Goal: Task Accomplishment & Management: Manage account settings

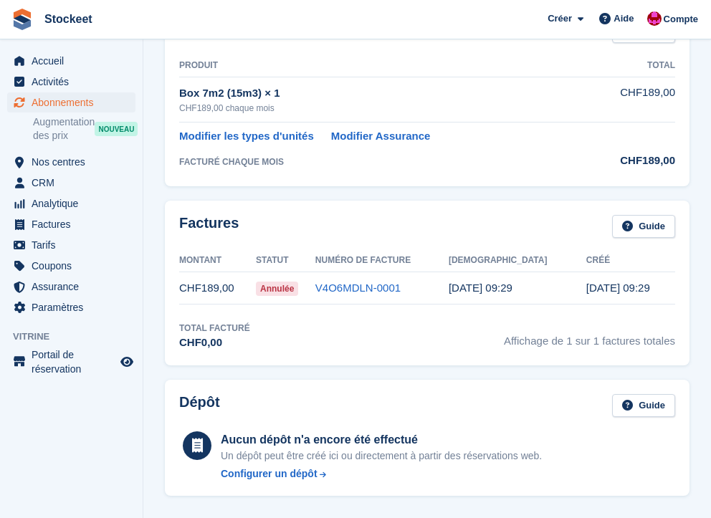
scroll to position [142, 0]
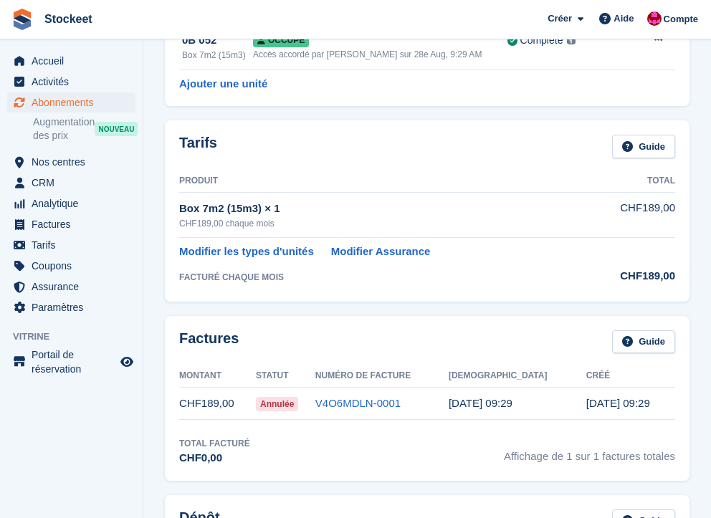
scroll to position [9, 0]
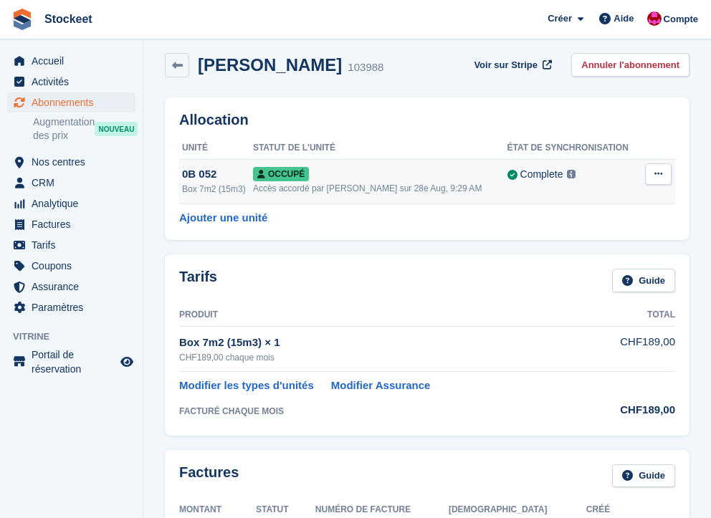
click at [306, 169] on span "Occupé" at bounding box center [281, 174] width 56 height 14
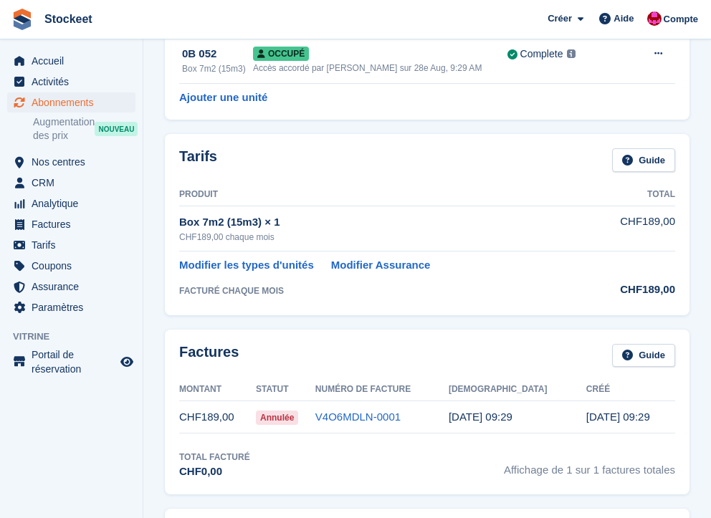
scroll to position [0, 0]
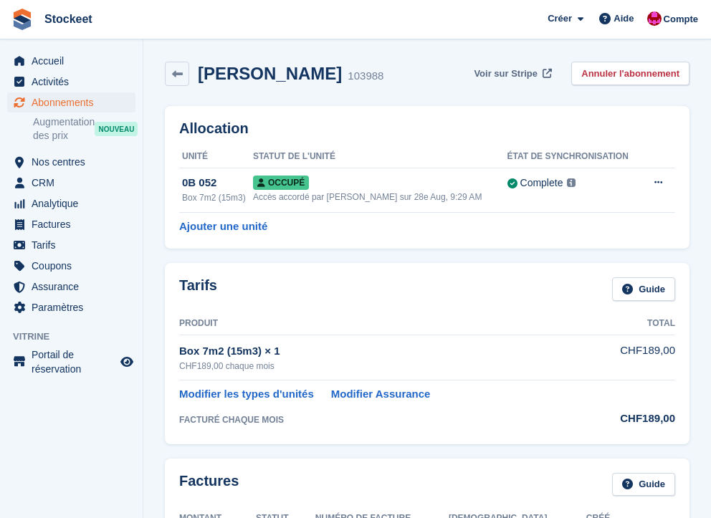
click at [498, 72] on span "Voir sur Stripe" at bounding box center [506, 74] width 64 height 14
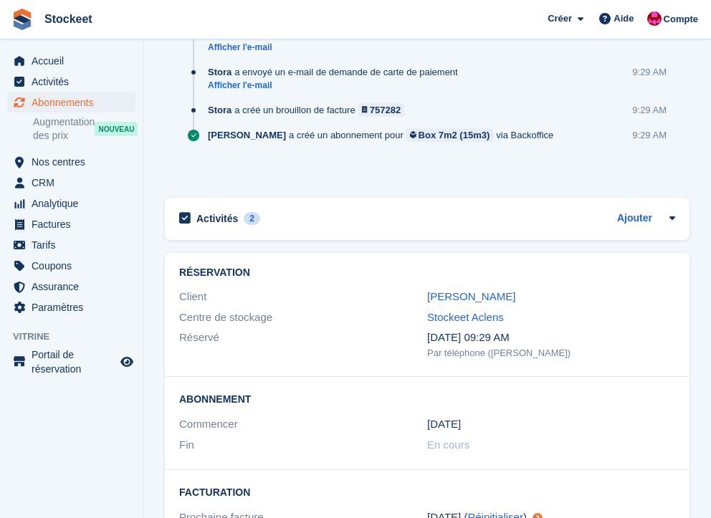
scroll to position [1140, 0]
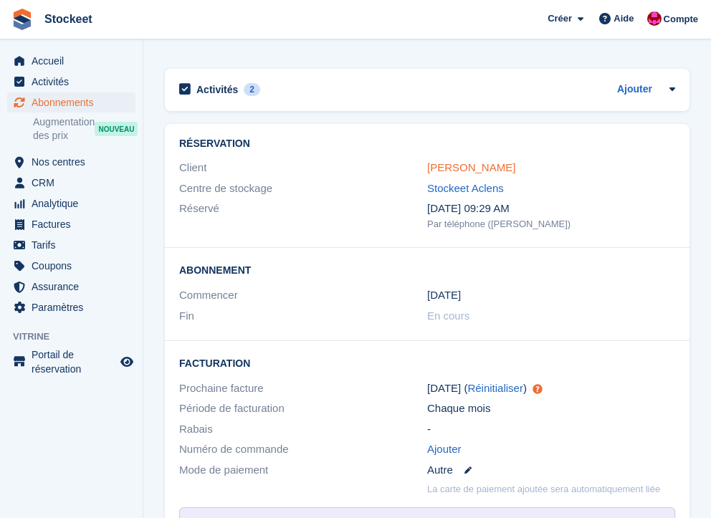
click at [454, 162] on link "Ester Moret" at bounding box center [471, 167] width 88 height 12
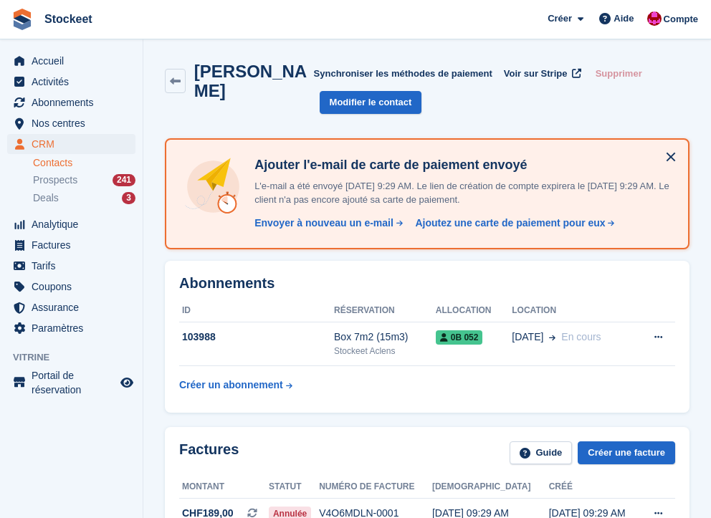
scroll to position [116, 0]
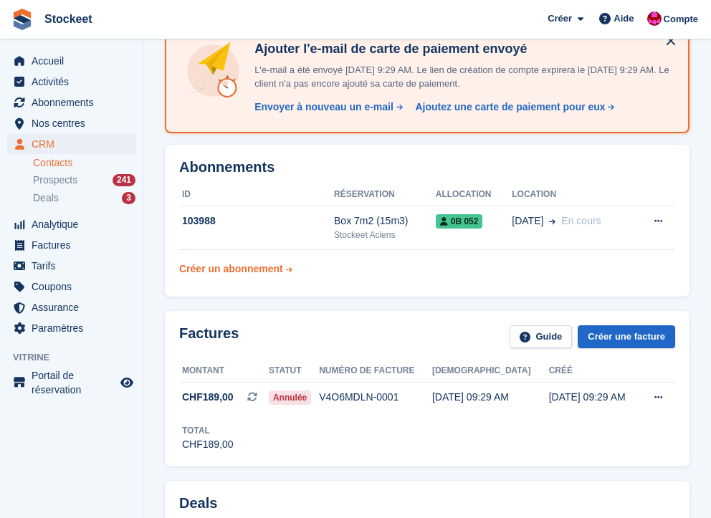
click at [236, 267] on div "Créer un abonnement" at bounding box center [231, 269] width 104 height 15
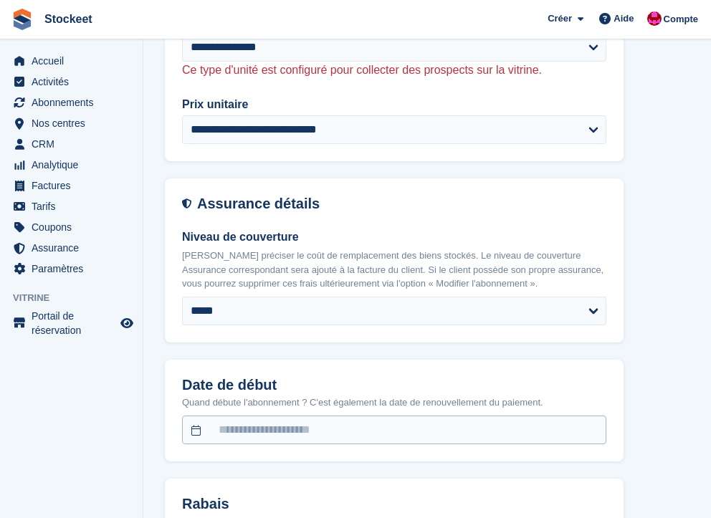
scroll to position [921, 0]
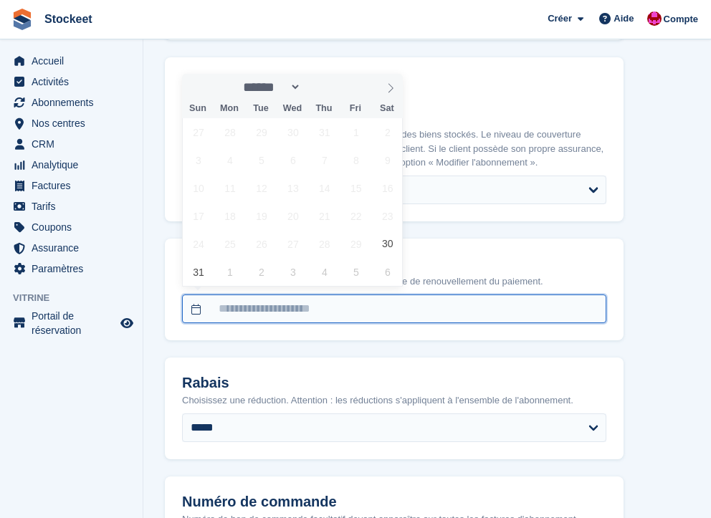
click at [292, 307] on input "text" at bounding box center [394, 308] width 424 height 29
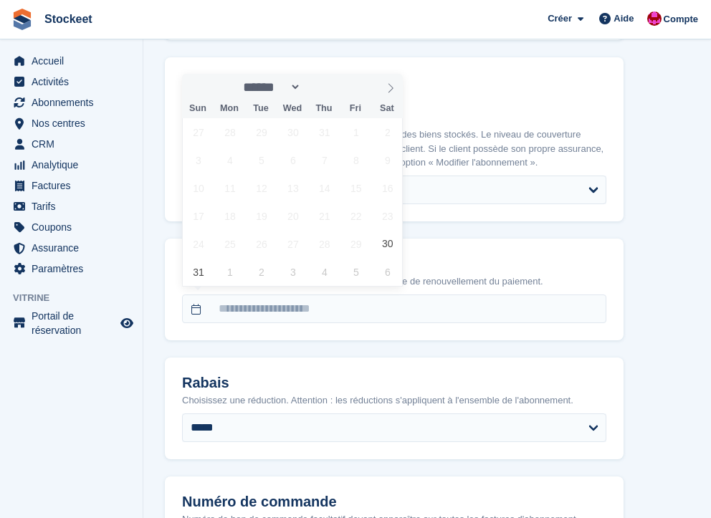
click at [682, 226] on div "**********" at bounding box center [427, 157] width 524 height 1919
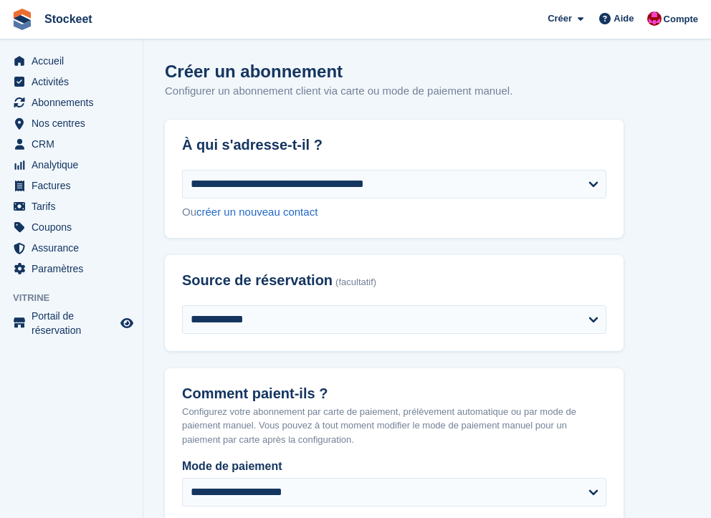
scroll to position [305, 0]
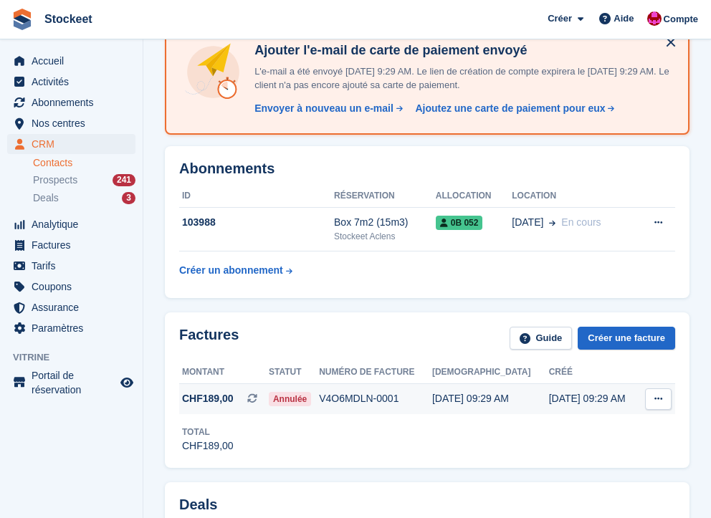
scroll to position [231, 0]
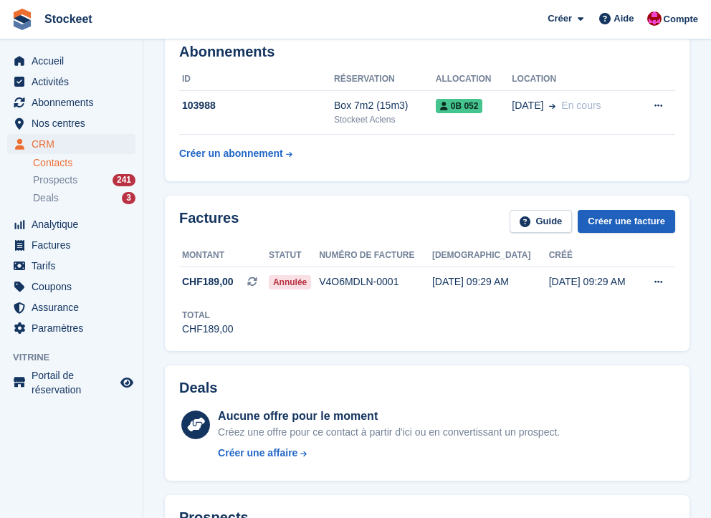
click at [615, 226] on link "Créer une facture" at bounding box center [625, 222] width 97 height 24
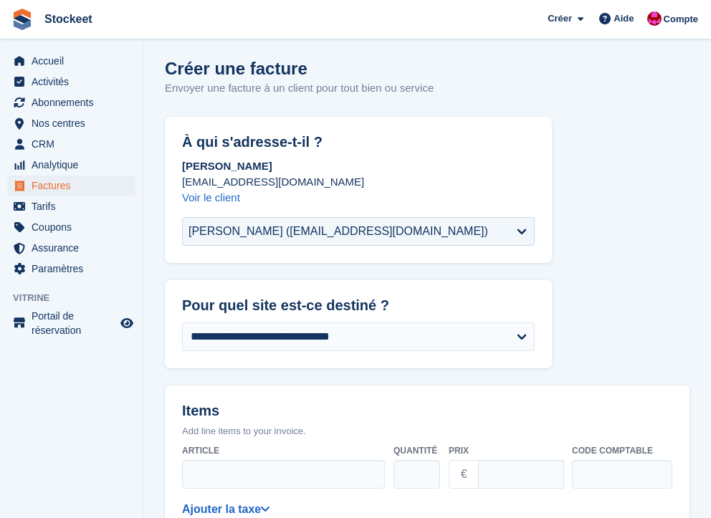
scroll to position [28, 0]
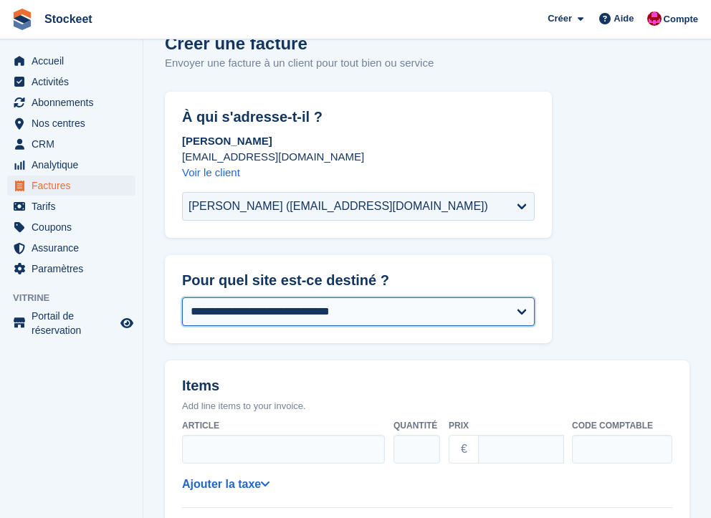
select select "****"
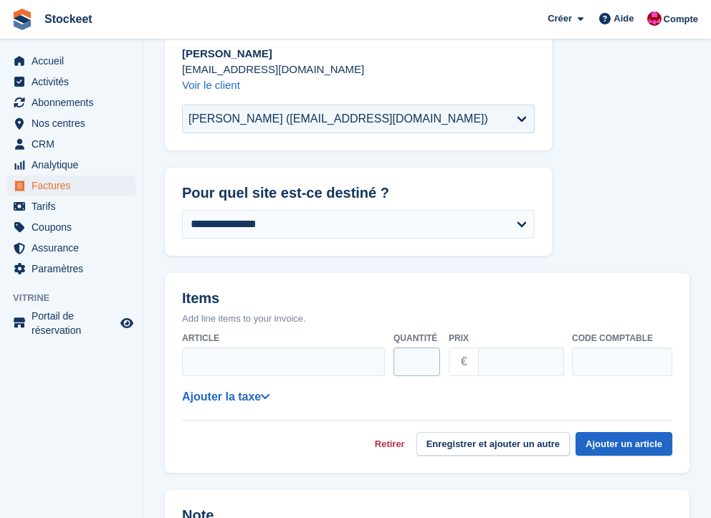
scroll to position [226, 0]
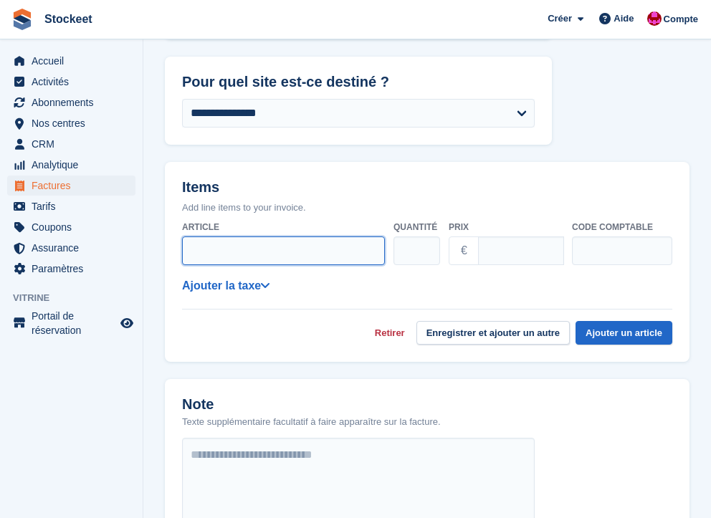
click at [269, 255] on input "Article" at bounding box center [283, 250] width 203 height 29
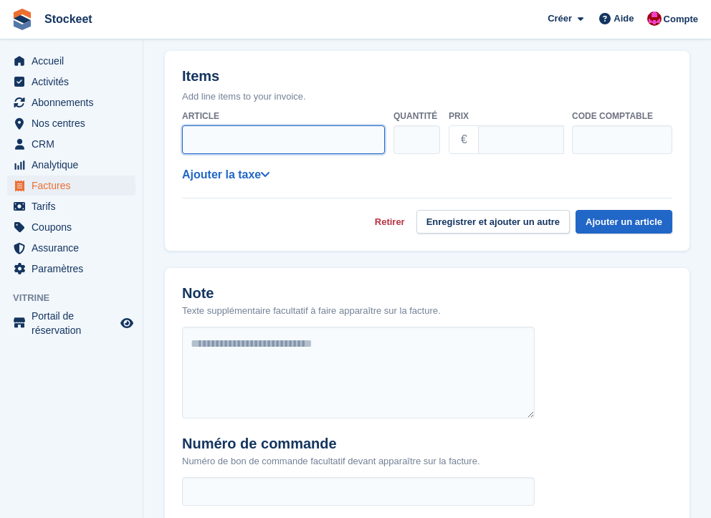
scroll to position [209, 0]
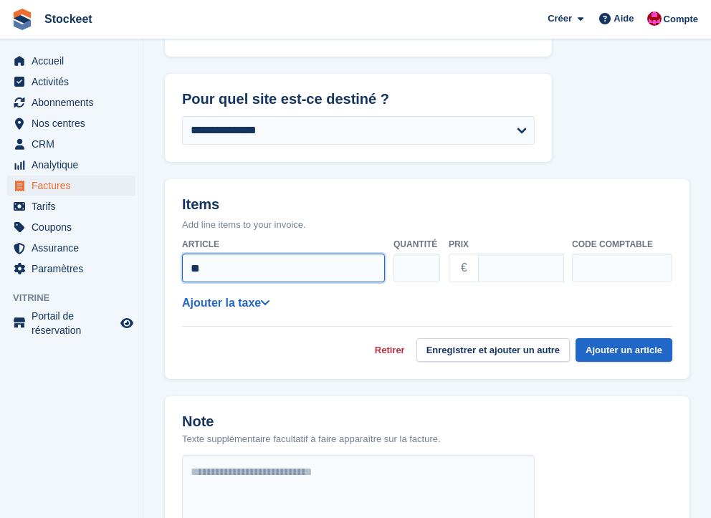
type input "*"
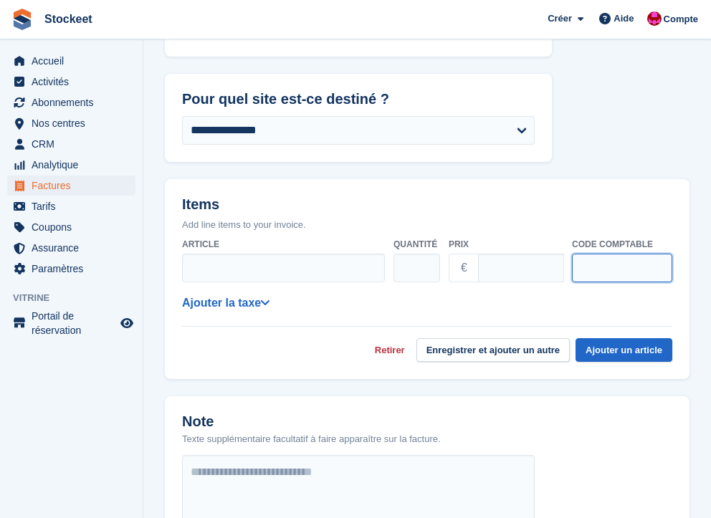
click at [611, 272] on input "text" at bounding box center [622, 268] width 100 height 29
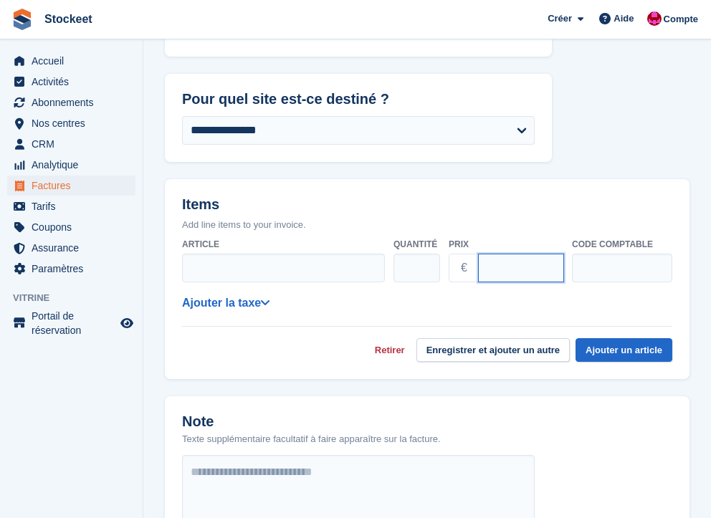
click at [516, 274] on input "Prix" at bounding box center [521, 268] width 86 height 29
click at [246, 248] on label "Article" at bounding box center [283, 244] width 203 height 13
click at [246, 254] on input "Article" at bounding box center [283, 268] width 203 height 29
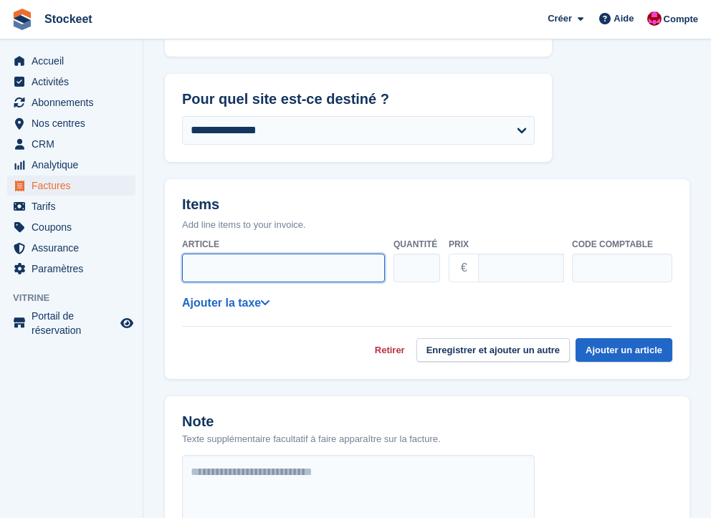
click at [247, 259] on input "Article" at bounding box center [283, 268] width 203 height 29
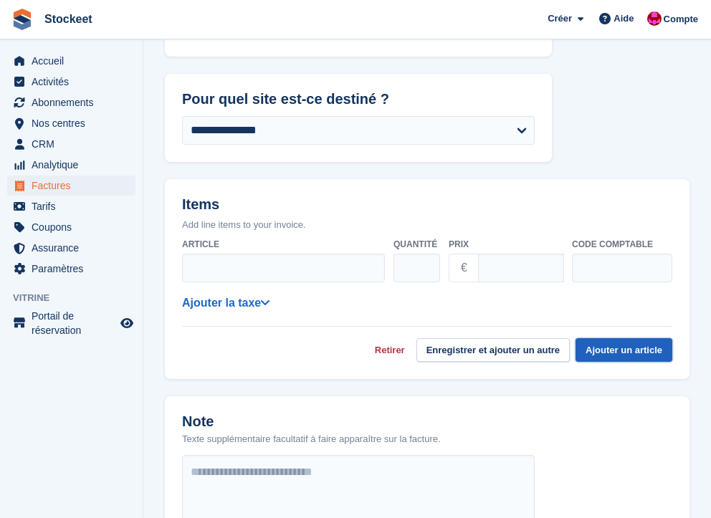
click at [625, 340] on button "Ajouter un article" at bounding box center [623, 350] width 97 height 24
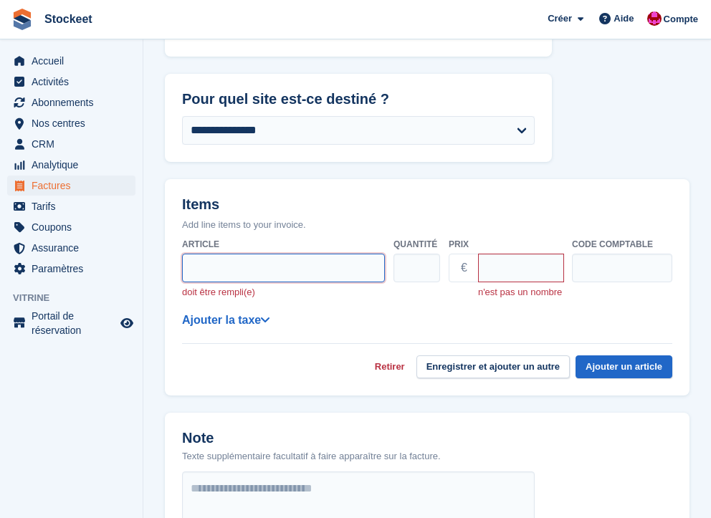
click at [299, 277] on input "Article" at bounding box center [283, 268] width 203 height 29
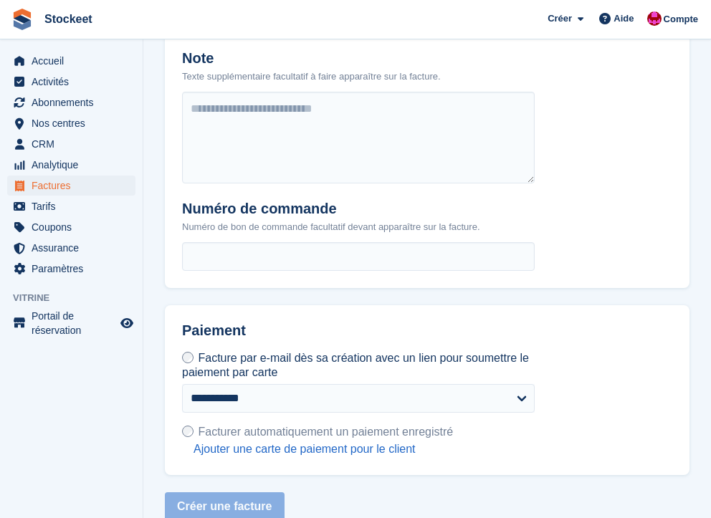
scroll to position [620, 0]
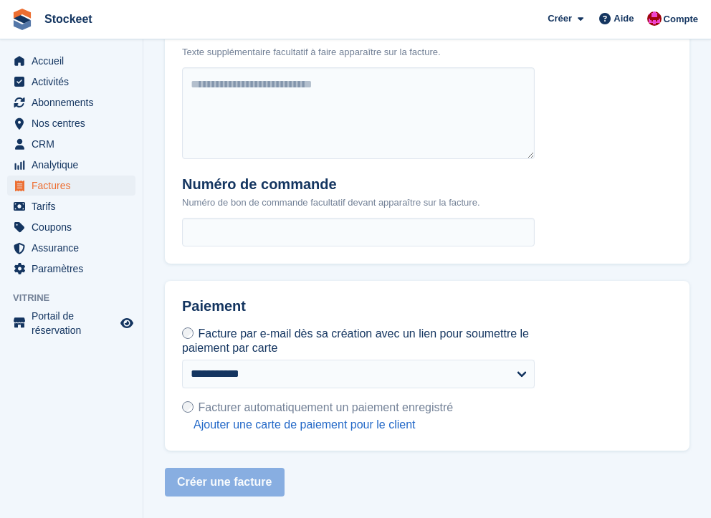
click at [207, 409] on span "Facturer automatiquement un paiement enregistré" at bounding box center [325, 407] width 255 height 12
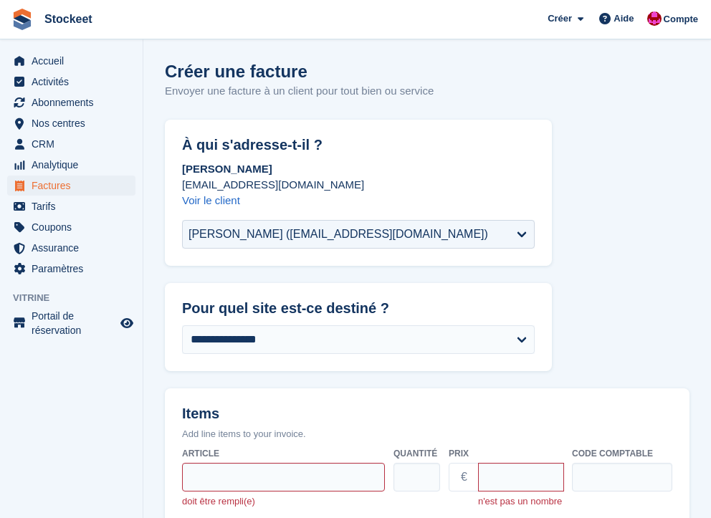
scroll to position [90, 0]
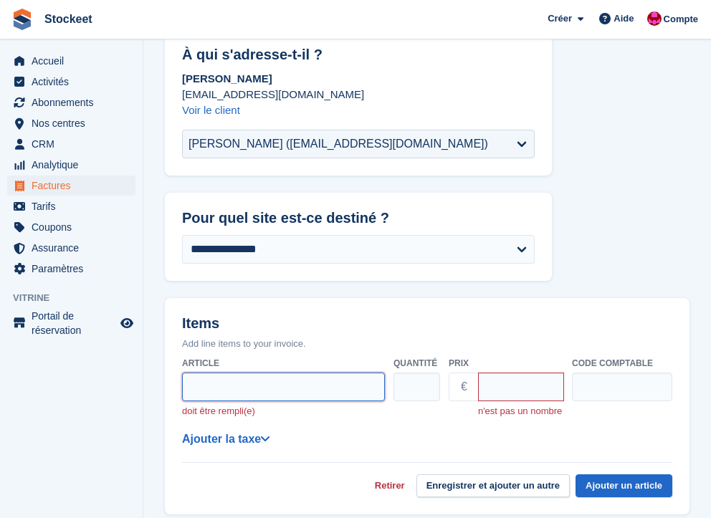
click at [268, 383] on input "Article" at bounding box center [283, 387] width 203 height 29
click at [269, 386] on input "Article" at bounding box center [283, 387] width 203 height 29
type input "**********"
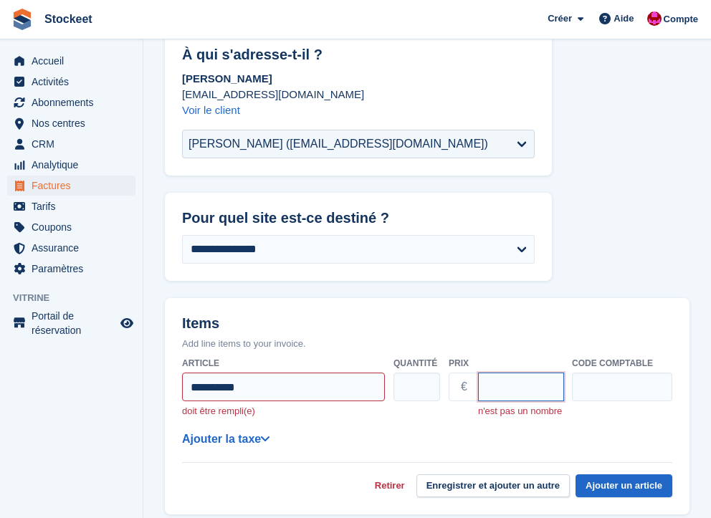
click at [529, 389] on input "Prix" at bounding box center [521, 387] width 86 height 29
type input "***"
click at [305, 385] on input "**********" at bounding box center [283, 387] width 203 height 29
click at [192, 386] on input "**********" at bounding box center [283, 387] width 203 height 29
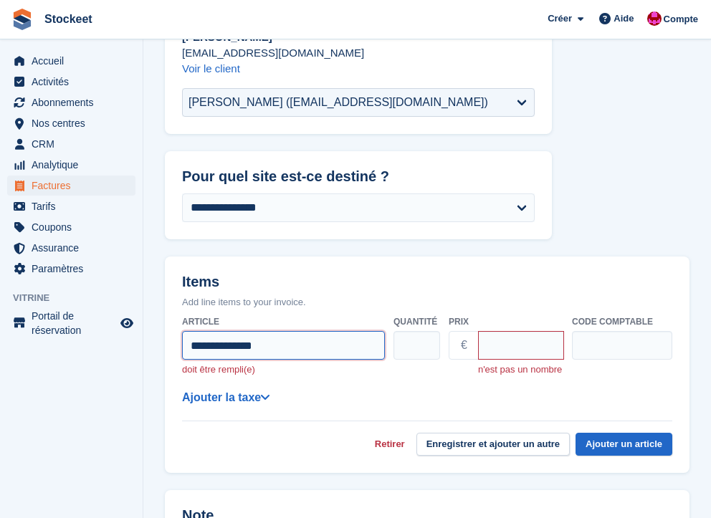
scroll to position [192, 0]
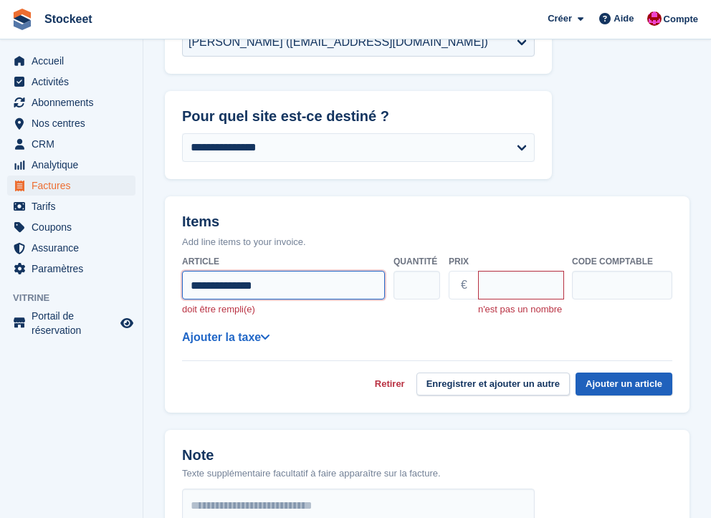
type input "**********"
click at [623, 396] on button "Ajouter un article" at bounding box center [623, 385] width 97 height 24
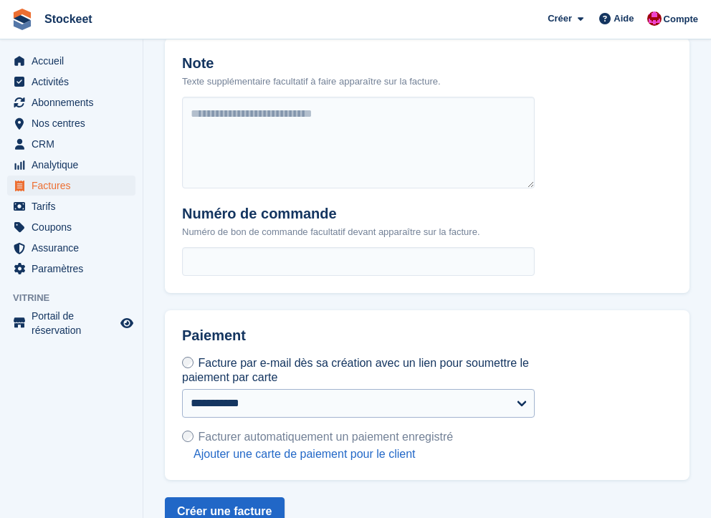
scroll to position [572, 0]
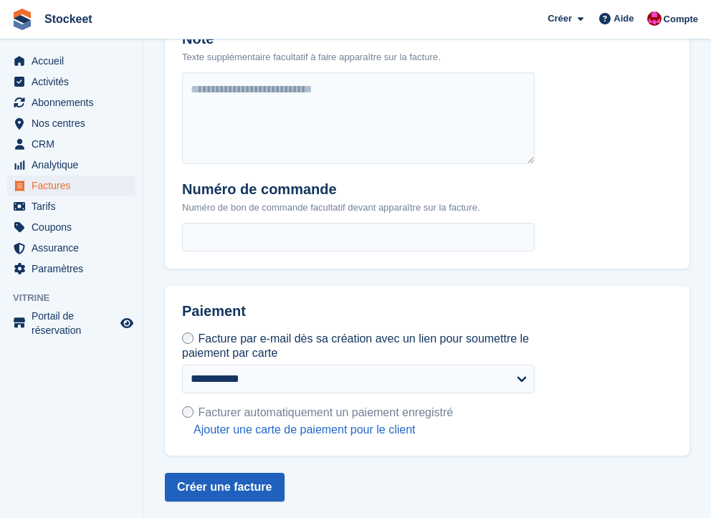
click at [256, 489] on button "Créer une facture" at bounding box center [225, 487] width 120 height 29
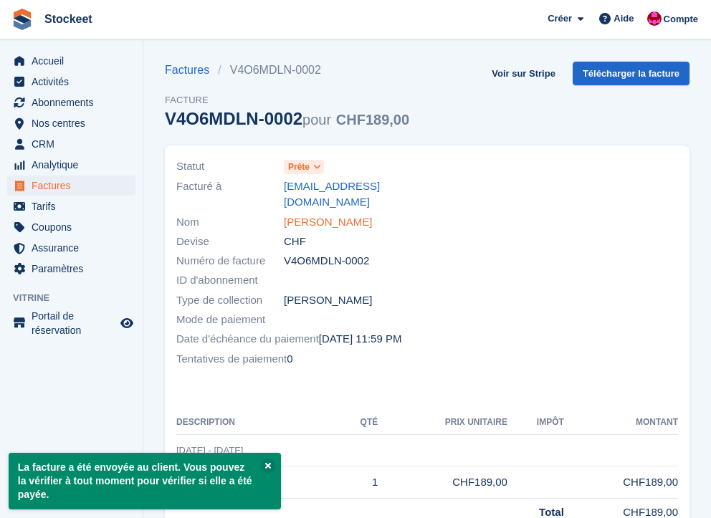
click at [325, 214] on link "Ester Moret" at bounding box center [328, 222] width 88 height 16
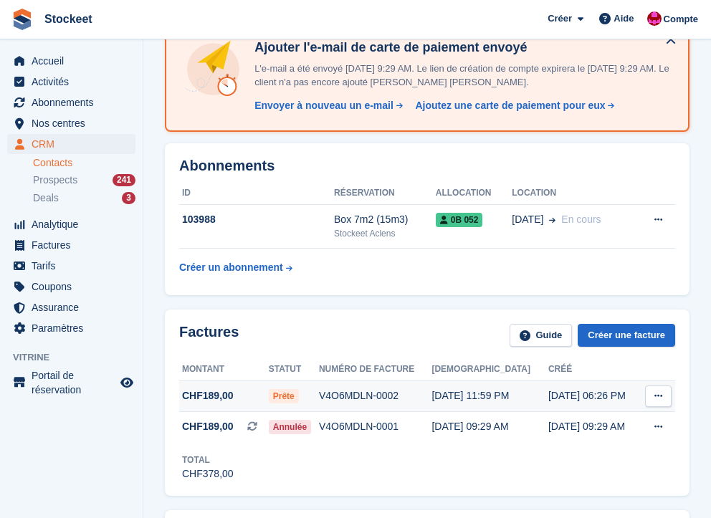
scroll to position [115, 0]
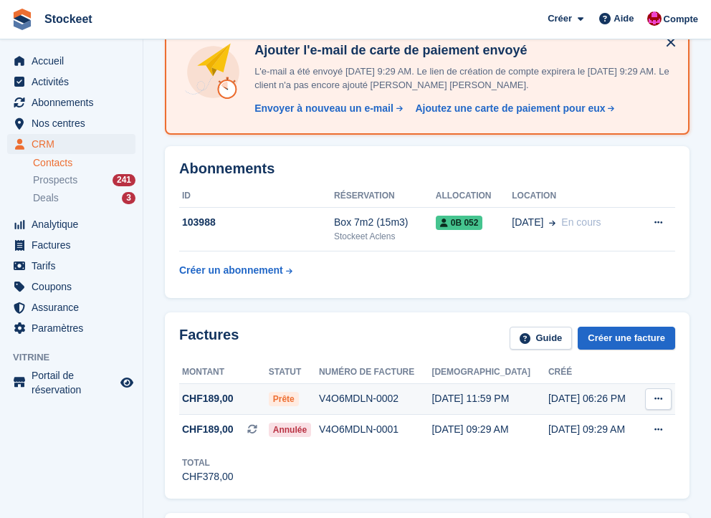
click at [353, 400] on div "V4O6MDLN-0002" at bounding box center [375, 398] width 113 height 15
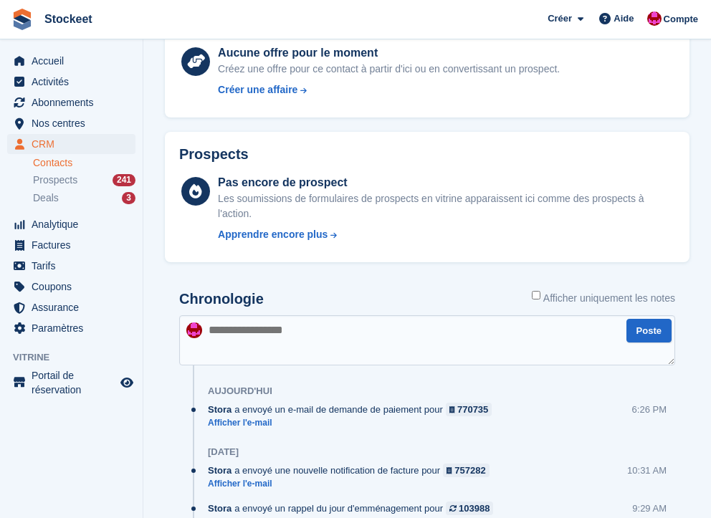
scroll to position [0, 0]
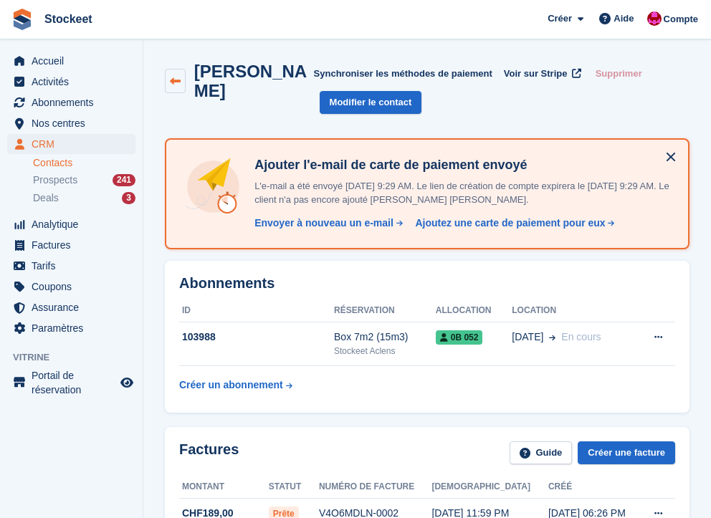
click at [176, 76] on icon at bounding box center [175, 81] width 11 height 11
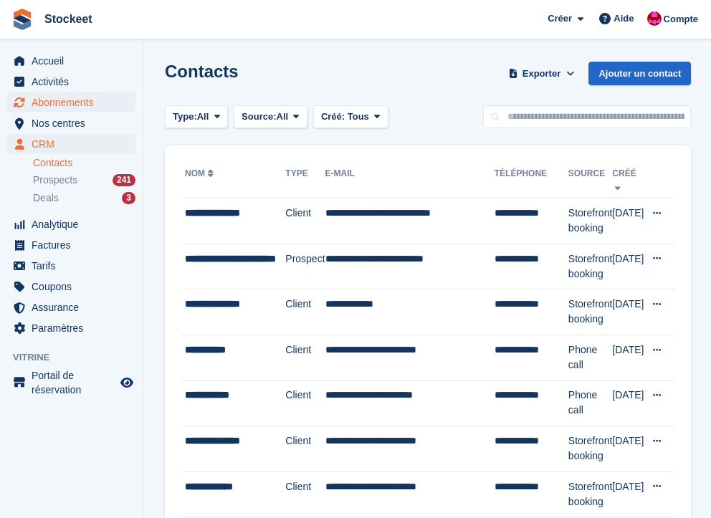
click at [69, 102] on span "Abonnements" at bounding box center [75, 102] width 86 height 20
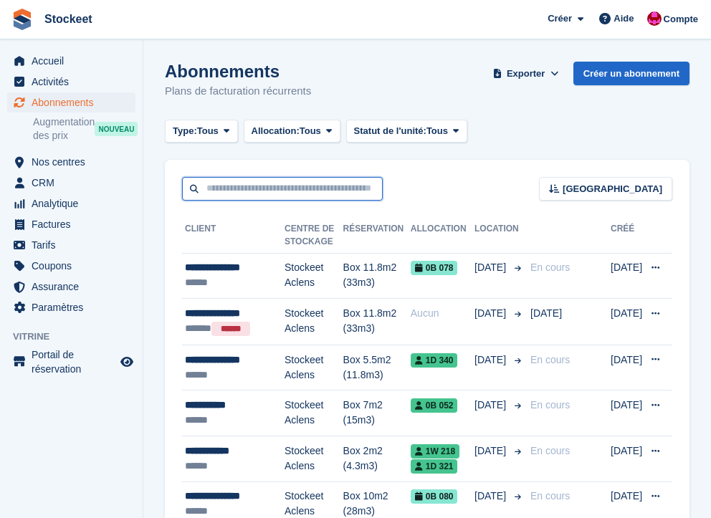
click at [287, 185] on input "text" at bounding box center [282, 189] width 201 height 24
type input "*****"
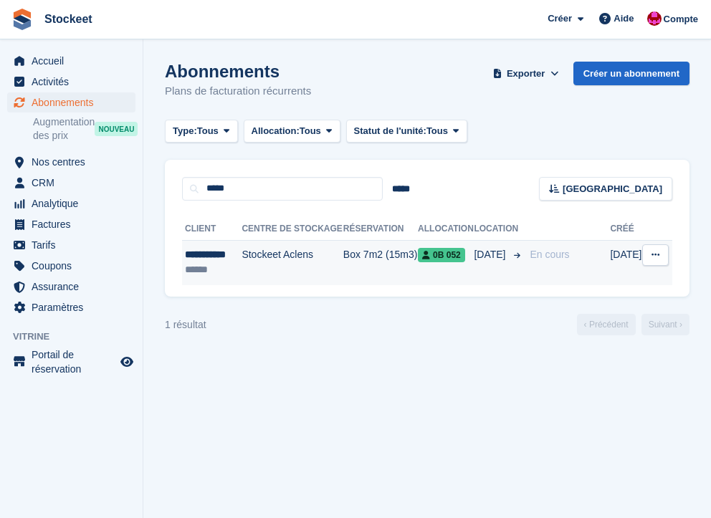
click at [284, 271] on td "Stockeet Aclens" at bounding box center [291, 262] width 101 height 45
click at [241, 263] on td "Stockeet Aclens" at bounding box center [291, 262] width 101 height 45
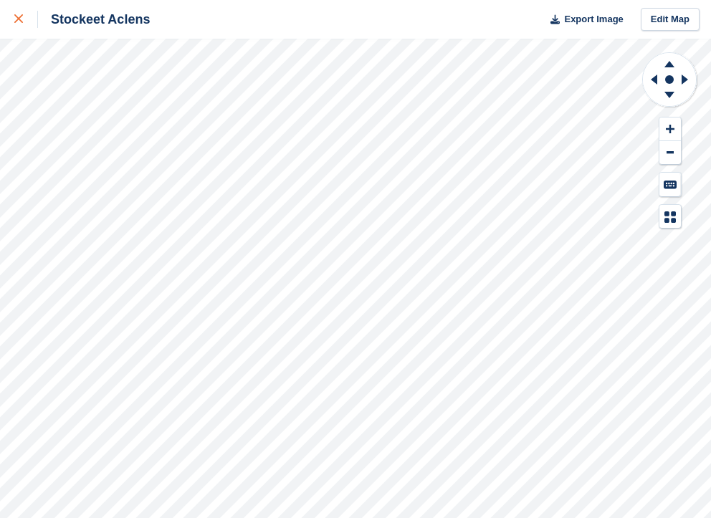
click at [22, 21] on icon at bounding box center [18, 18] width 9 height 9
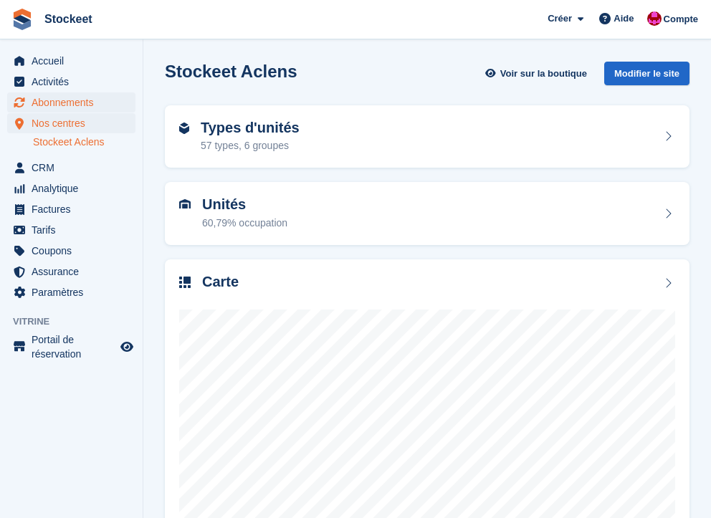
click at [87, 107] on span "Abonnements" at bounding box center [75, 102] width 86 height 20
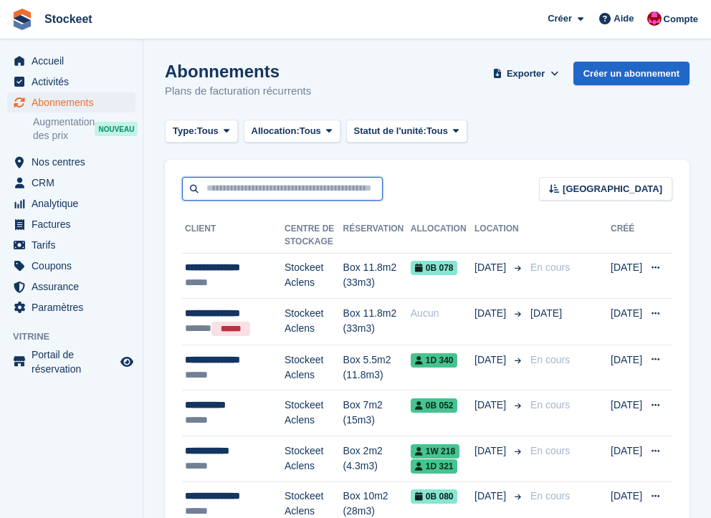
click at [233, 192] on input "text" at bounding box center [282, 189] width 201 height 24
type input "*****"
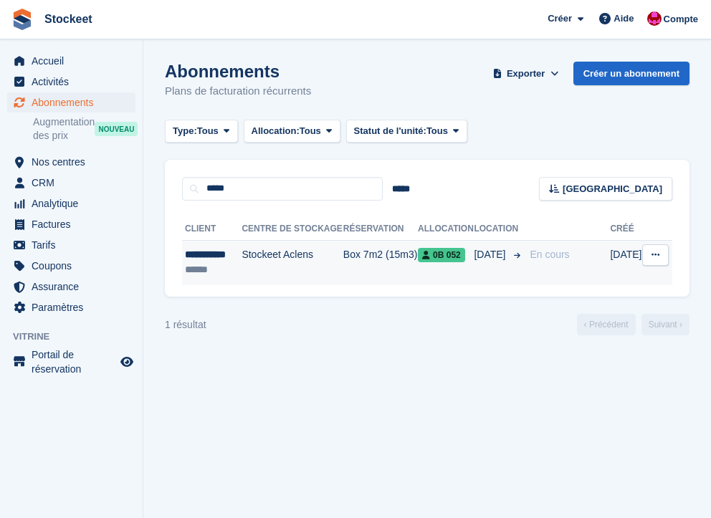
click at [236, 250] on div "**********" at bounding box center [213, 254] width 57 height 15
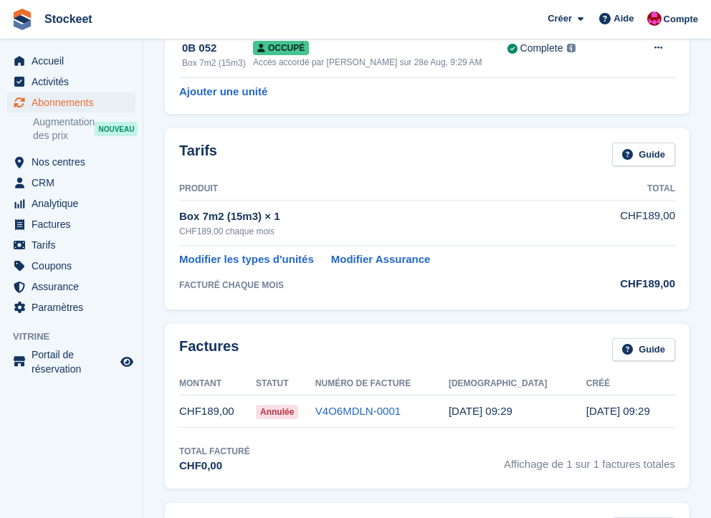
scroll to position [164, 0]
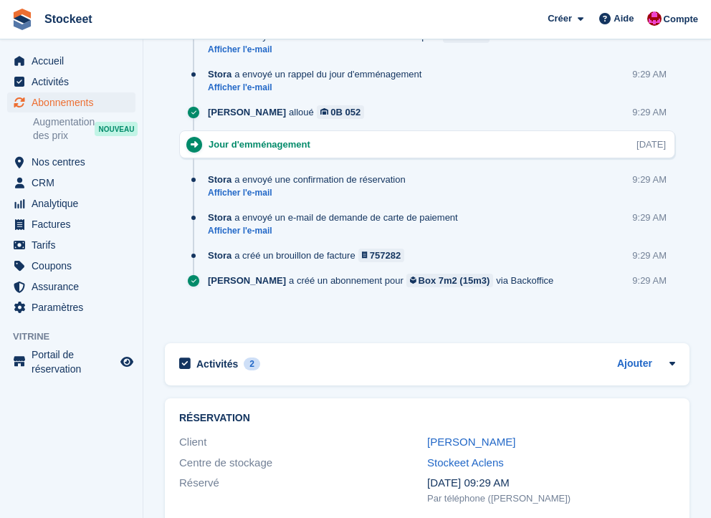
scroll to position [868, 0]
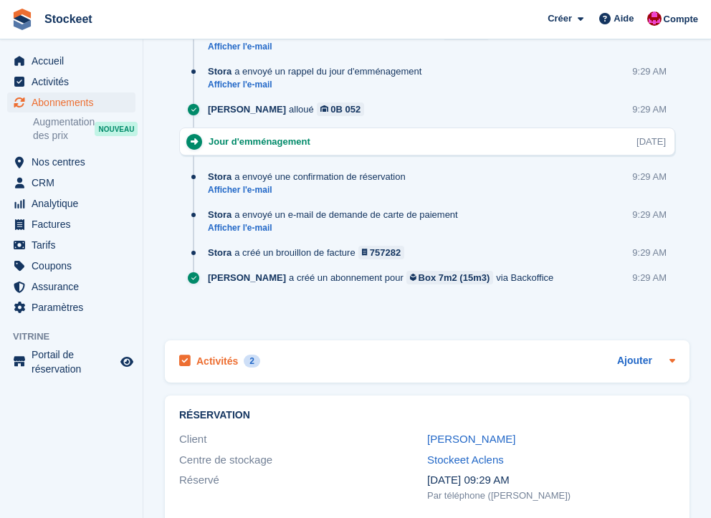
click at [232, 360] on h2 "Activités" at bounding box center [217, 361] width 42 height 13
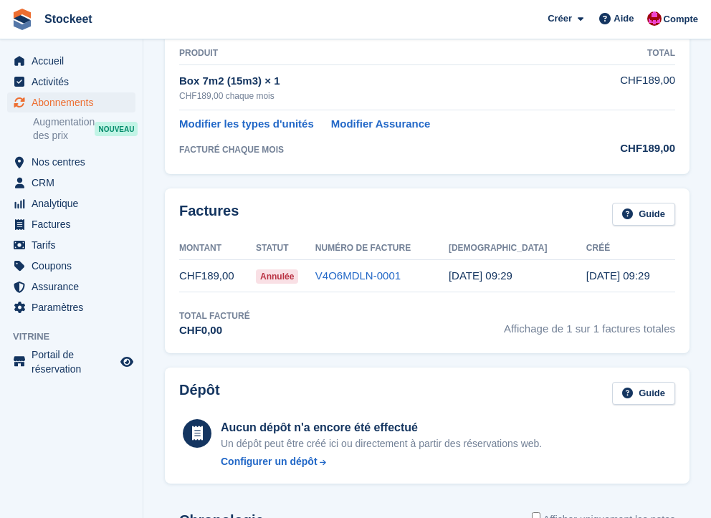
scroll to position [69, 0]
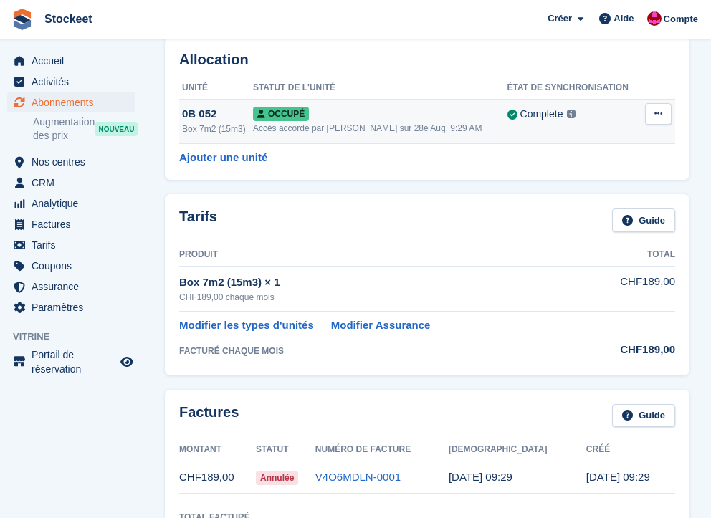
click at [350, 137] on td "Occupé Accès accordé par Valentin BURDET sur 28e Aug, 9:29 AM" at bounding box center [380, 121] width 254 height 44
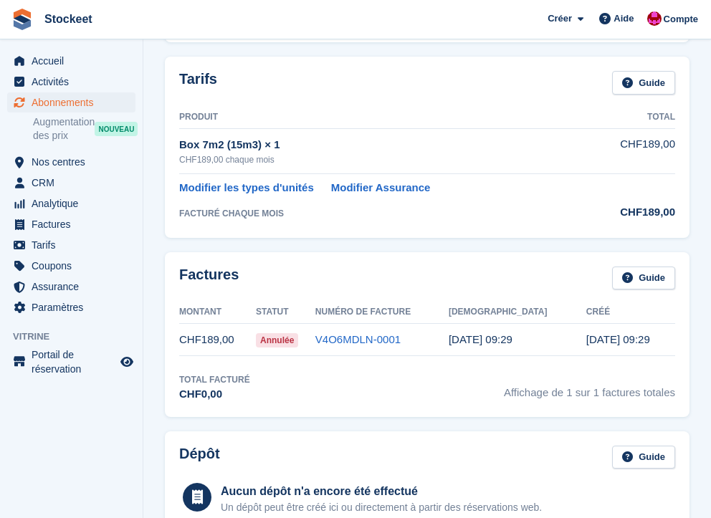
scroll to position [209, 0]
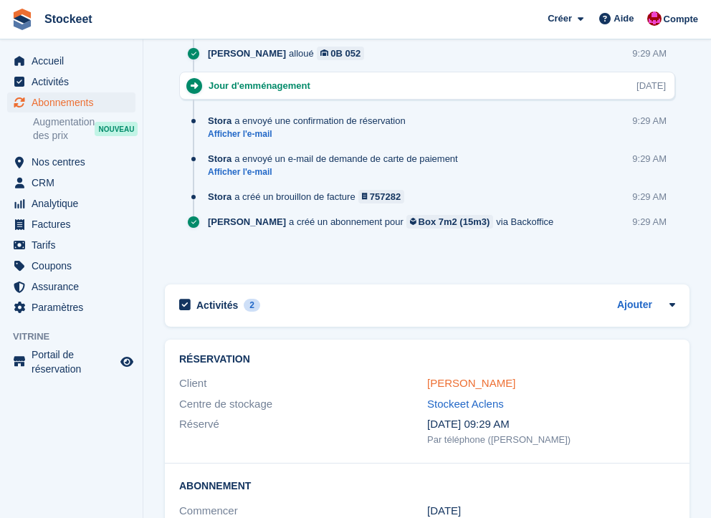
scroll to position [1051, 0]
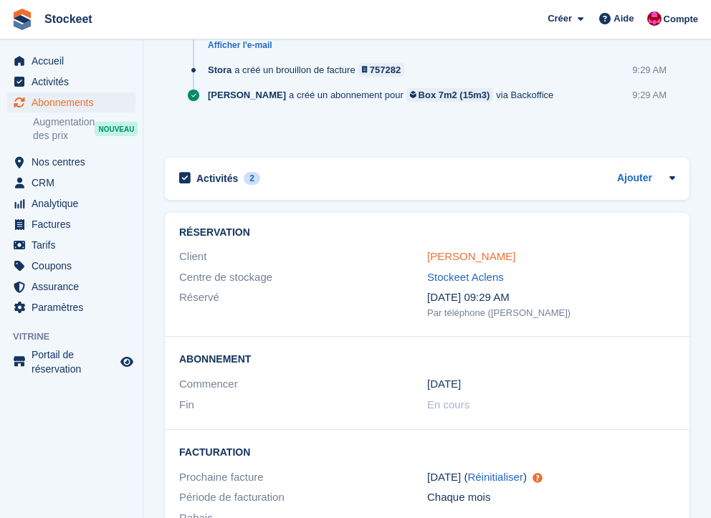
click at [464, 259] on link "Ester Moret" at bounding box center [471, 256] width 88 height 12
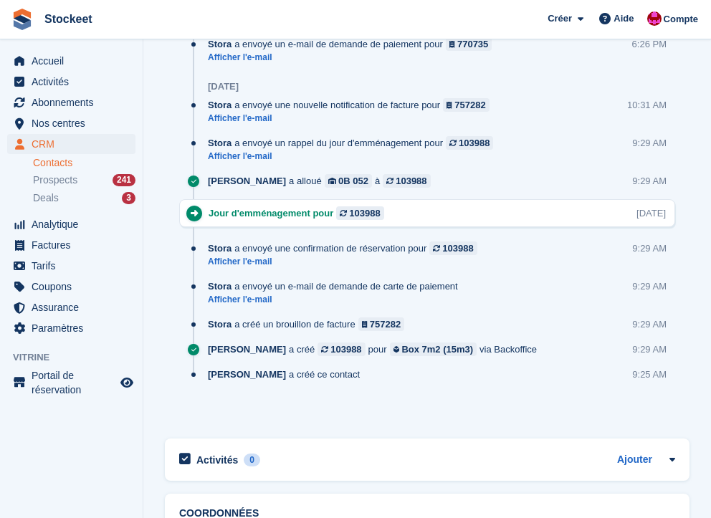
scroll to position [1234, 0]
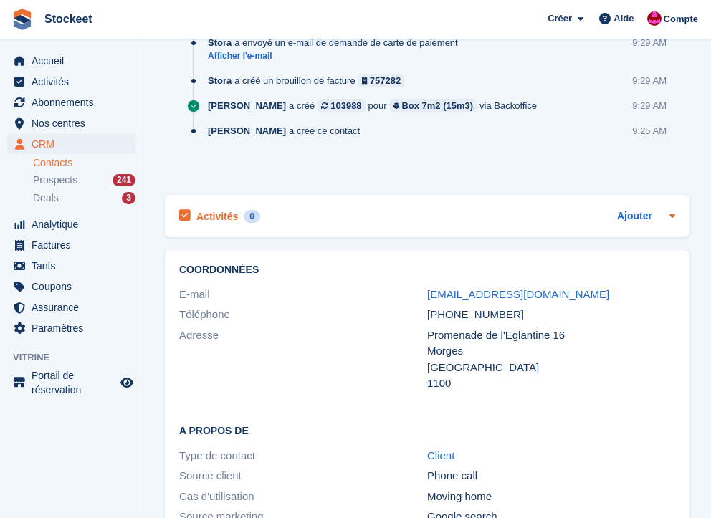
click at [227, 215] on h2 "Activités" at bounding box center [217, 216] width 42 height 13
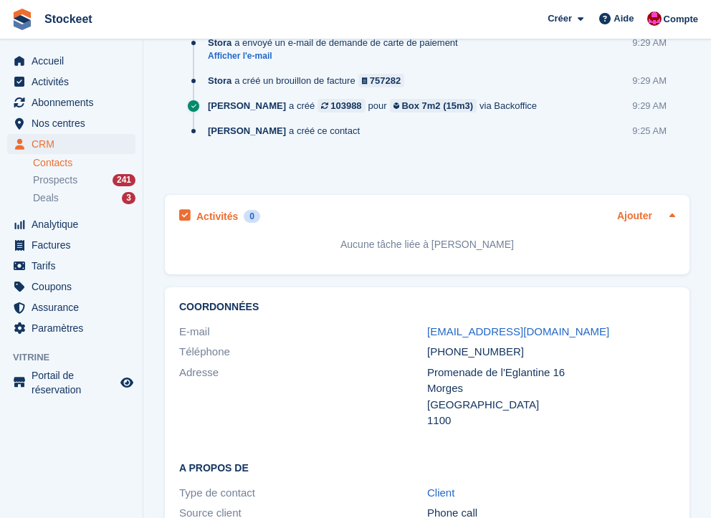
click at [638, 215] on link "Ajouter" at bounding box center [634, 216] width 35 height 16
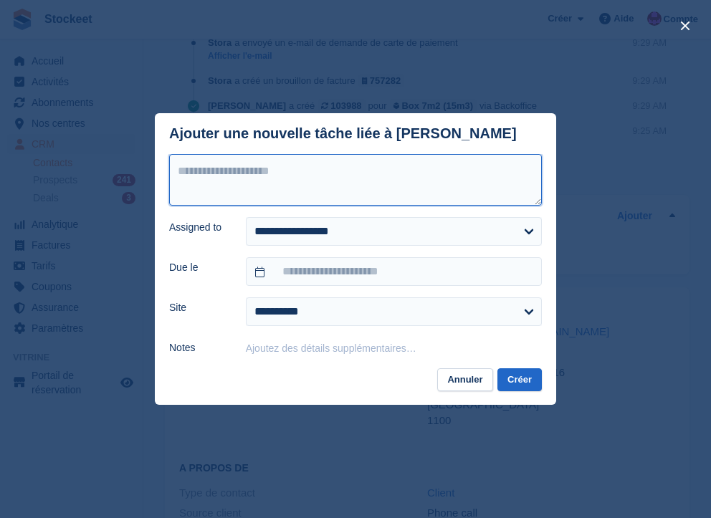
click at [287, 190] on textarea at bounding box center [355, 180] width 373 height 52
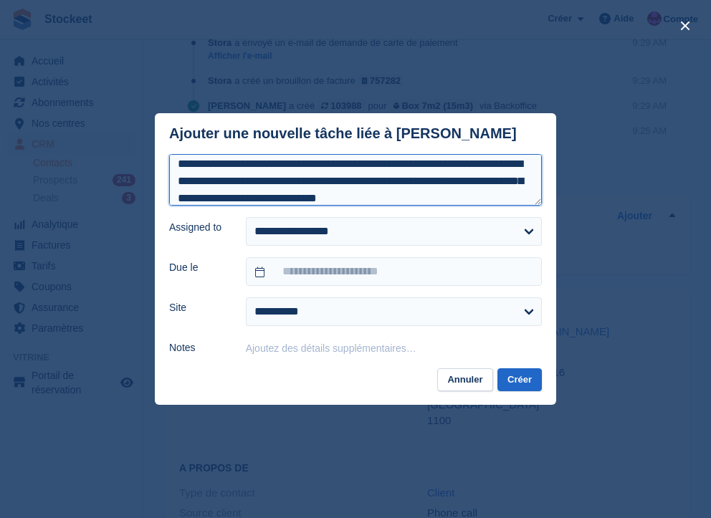
scroll to position [7, 0]
type textarea "**********"
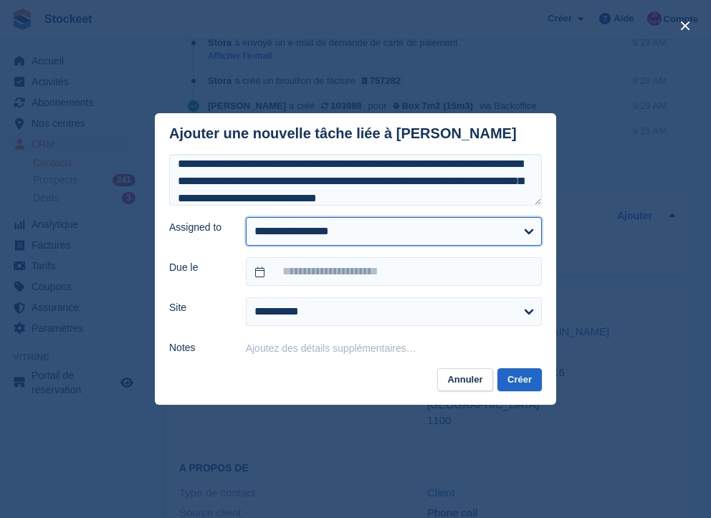
select select "****"
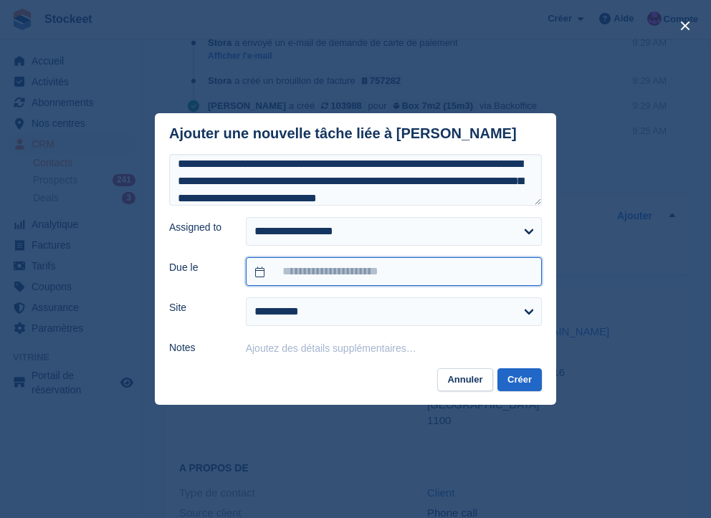
click at [317, 274] on input "text" at bounding box center [394, 271] width 296 height 29
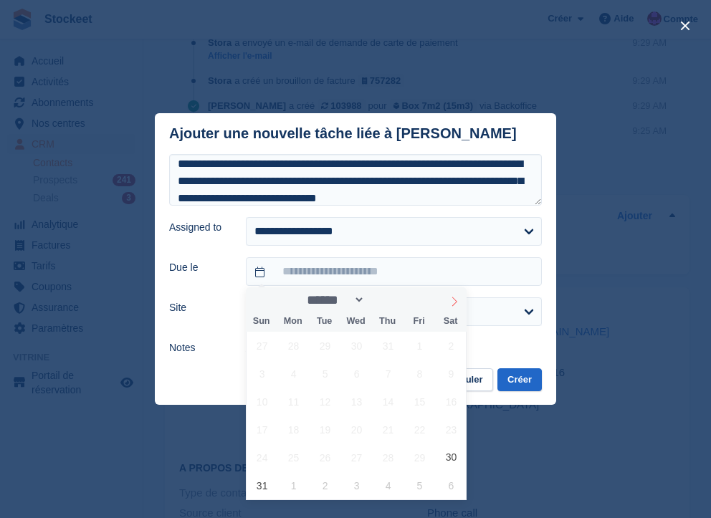
click at [449, 304] on icon at bounding box center [454, 302] width 10 height 10
select select "*"
click at [441, 430] on span "27" at bounding box center [451, 430] width 28 height 28
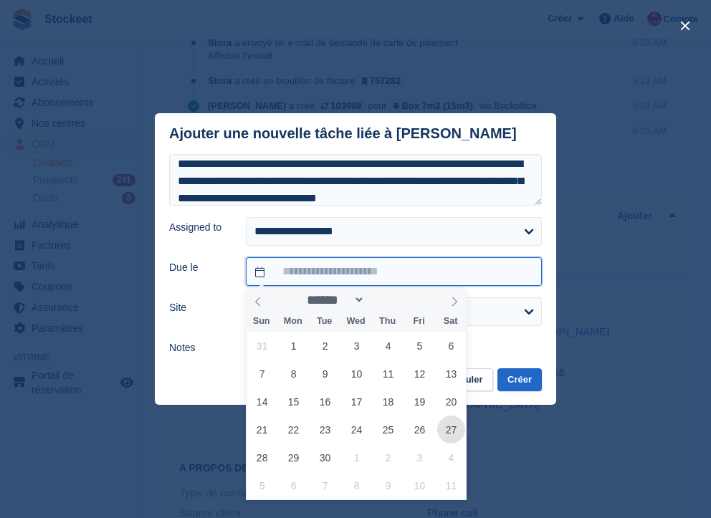
type input "**********"
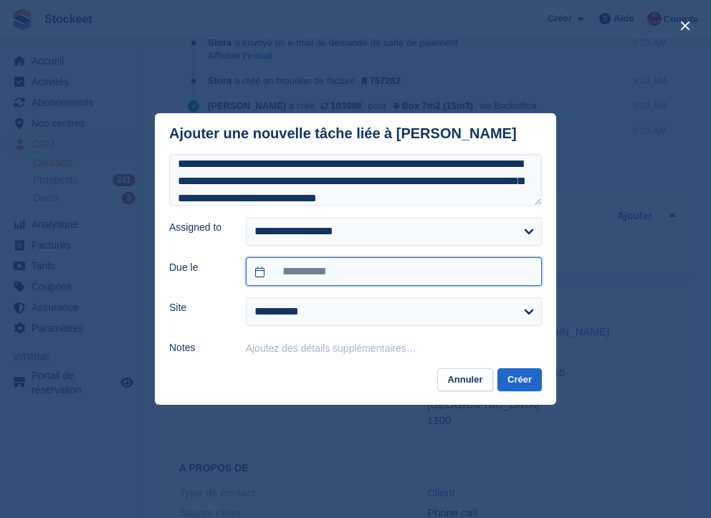
click at [385, 277] on input "**********" at bounding box center [394, 271] width 296 height 29
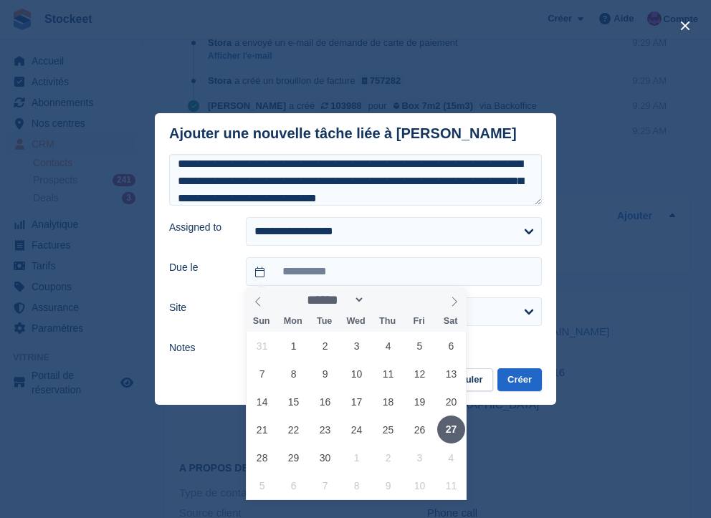
click at [452, 424] on span "27" at bounding box center [451, 430] width 28 height 28
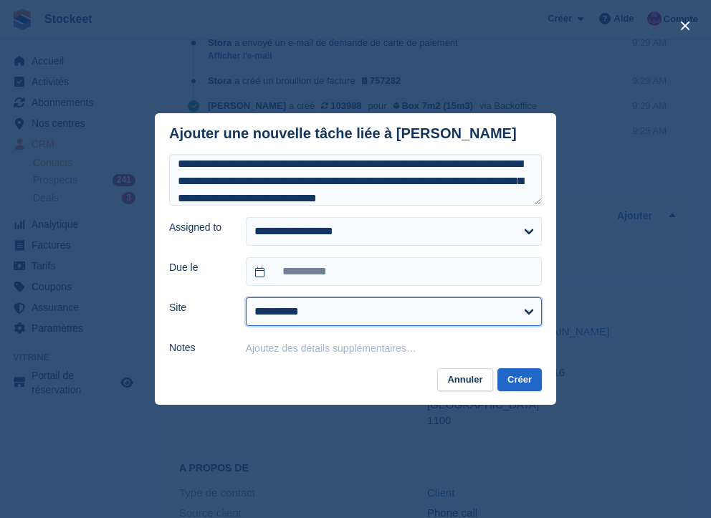
select select "****"
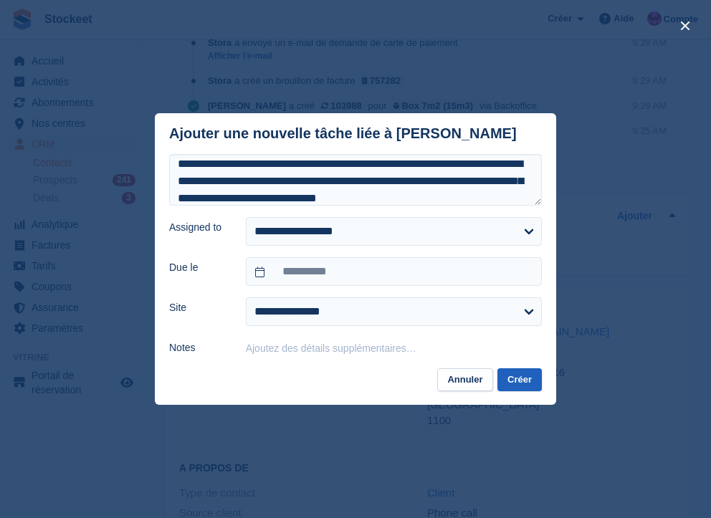
click at [517, 379] on button "Créer" at bounding box center [519, 380] width 44 height 24
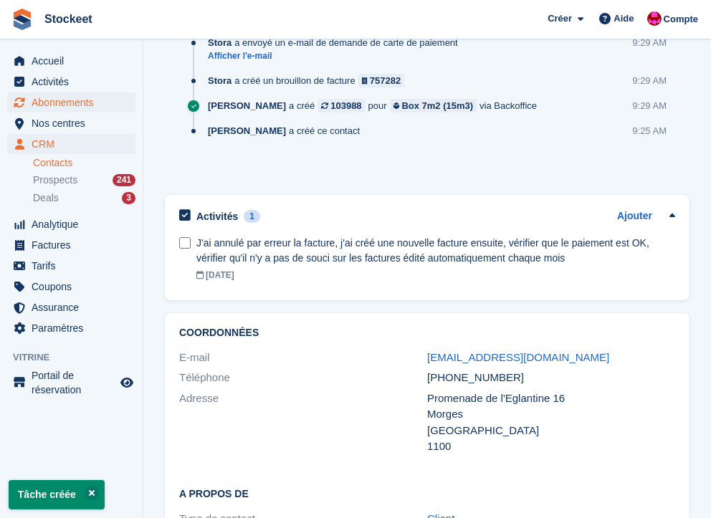
click at [58, 106] on span "Abonnements" at bounding box center [75, 102] width 86 height 20
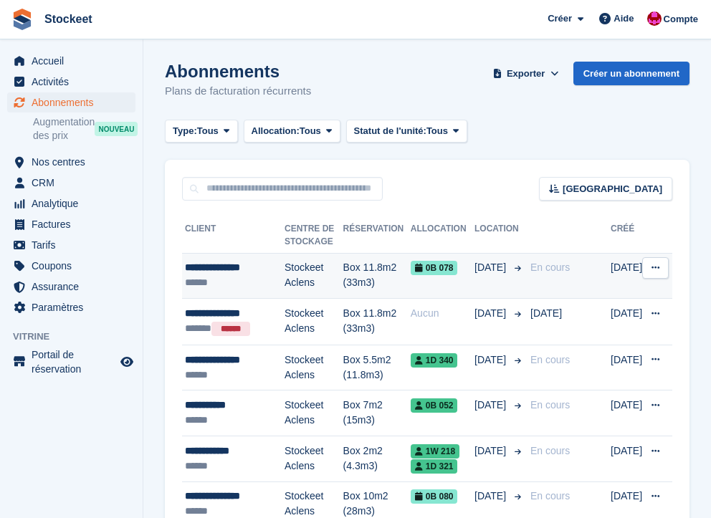
scroll to position [91, 0]
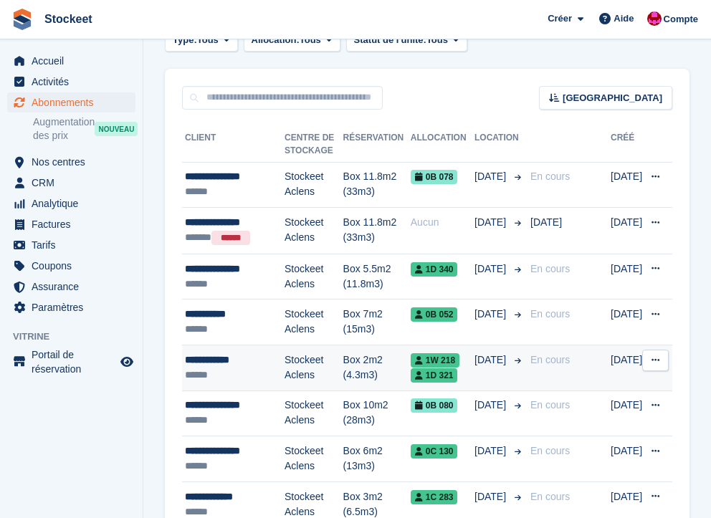
click at [221, 370] on div "******" at bounding box center [235, 375] width 100 height 15
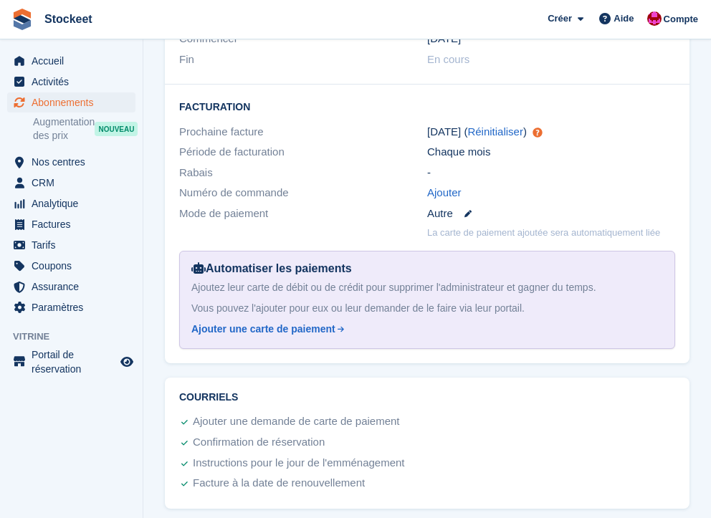
scroll to position [699, 0]
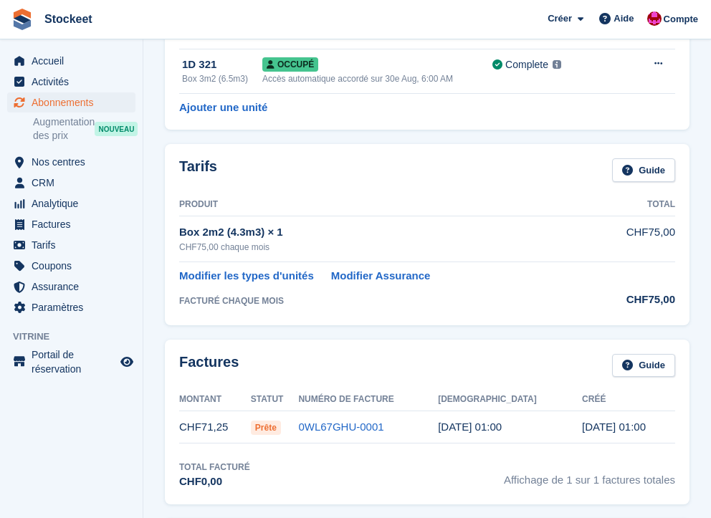
scroll to position [185, 0]
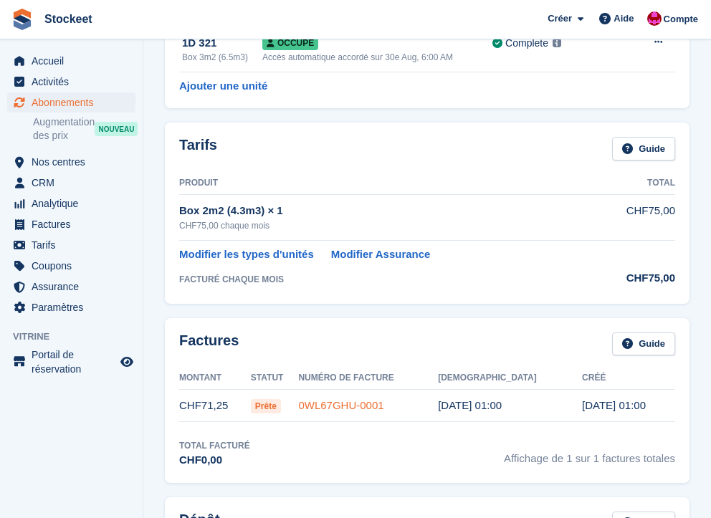
click at [329, 404] on link "0WL67GHU-0001" at bounding box center [340, 405] width 85 height 12
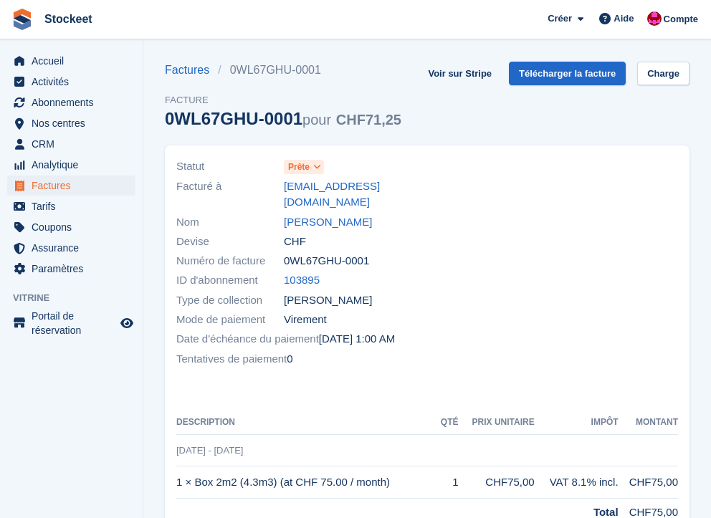
click at [320, 168] on icon at bounding box center [317, 167] width 8 height 9
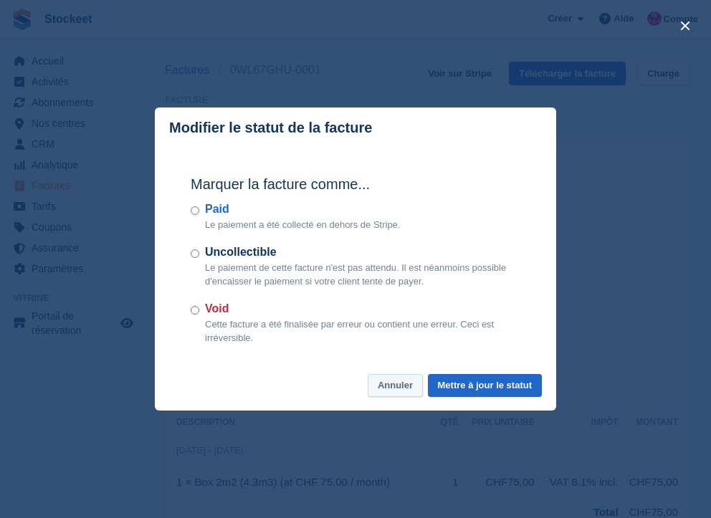
click at [371, 385] on button "Annuler" at bounding box center [395, 386] width 55 height 24
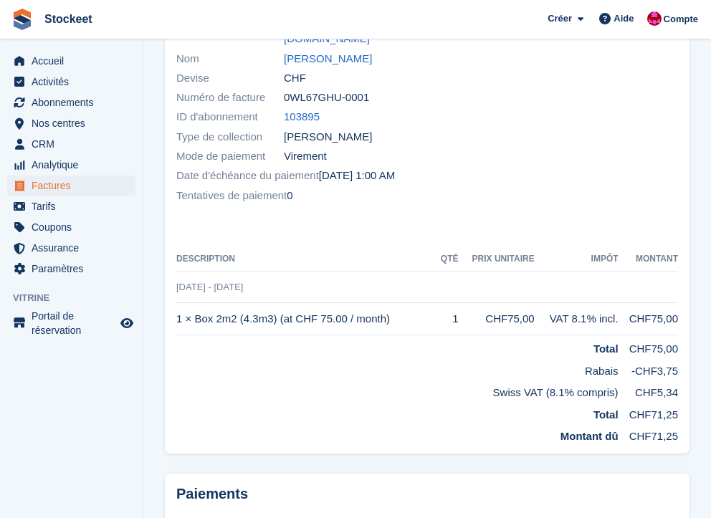
scroll to position [48, 0]
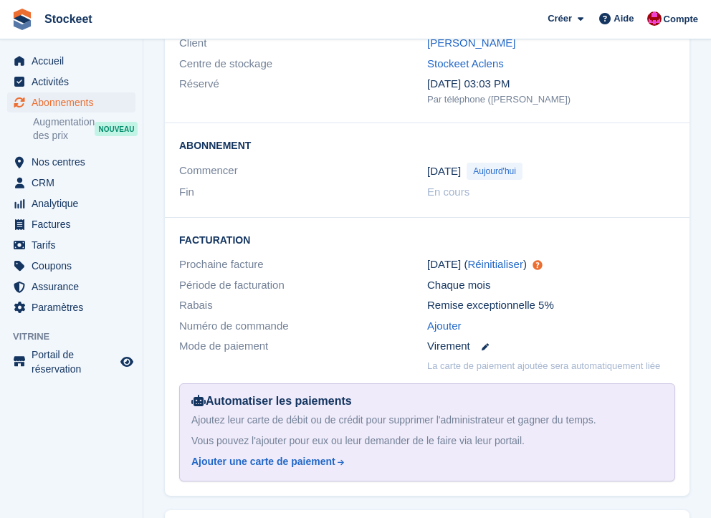
scroll to position [1035, 0]
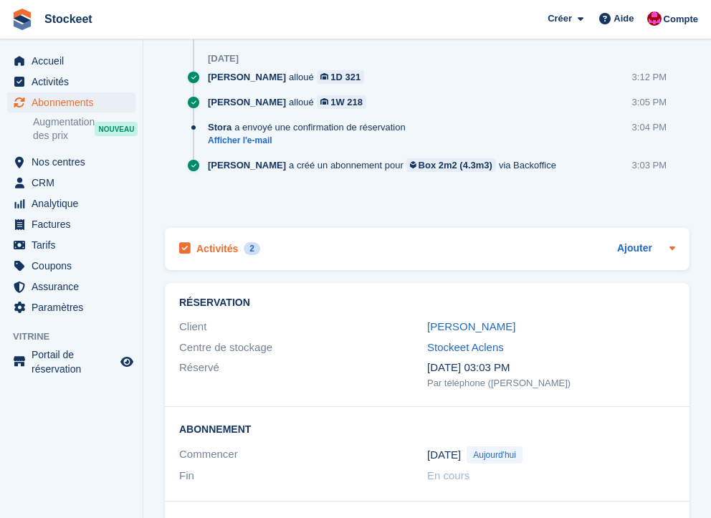
click at [226, 250] on h2 "Activités" at bounding box center [217, 248] width 42 height 13
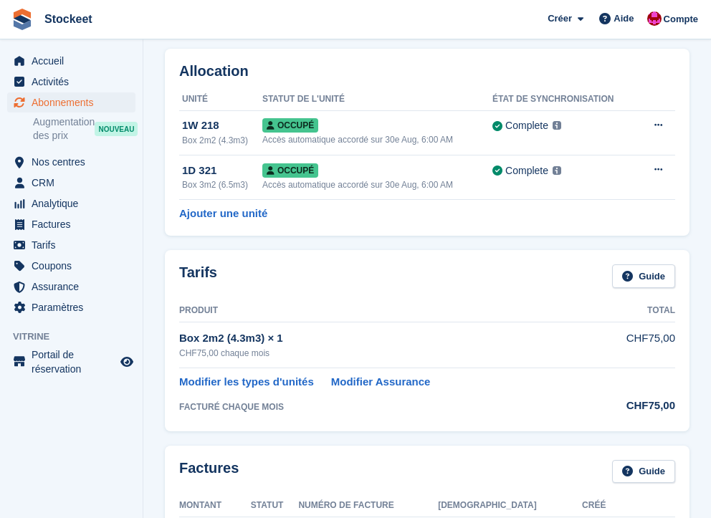
scroll to position [0, 0]
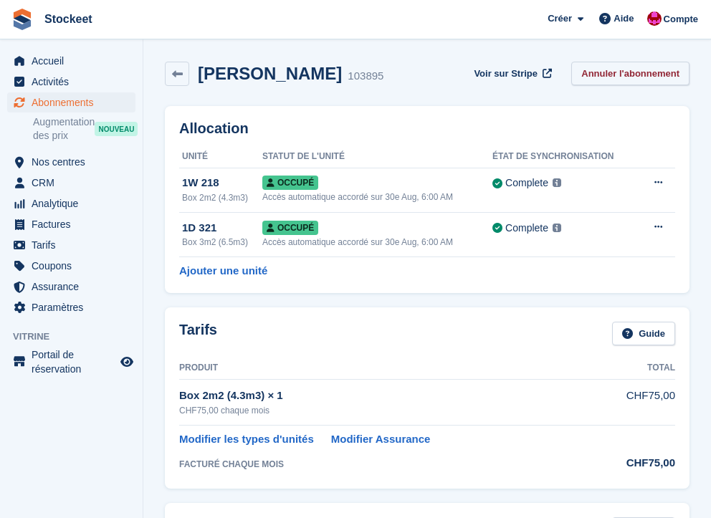
click at [601, 77] on link "Annuler l'abonnement" at bounding box center [630, 74] width 118 height 24
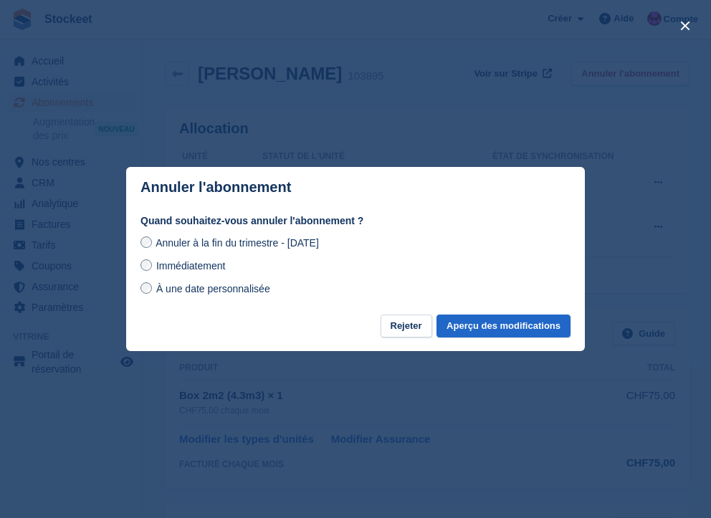
click at [184, 264] on span "Immédiatement" at bounding box center [190, 265] width 69 height 11
click at [494, 327] on button "Aperçu des modifications" at bounding box center [503, 327] width 134 height 24
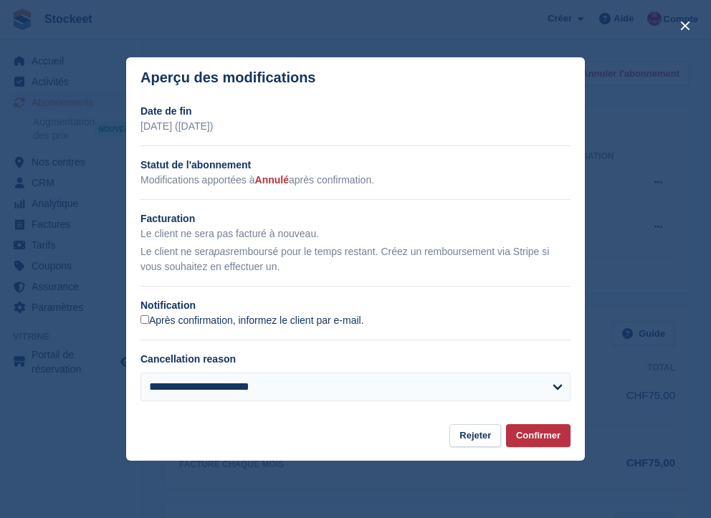
click at [170, 319] on label "Après confirmation, informez le client par e-mail." at bounding box center [252, 321] width 224 height 13
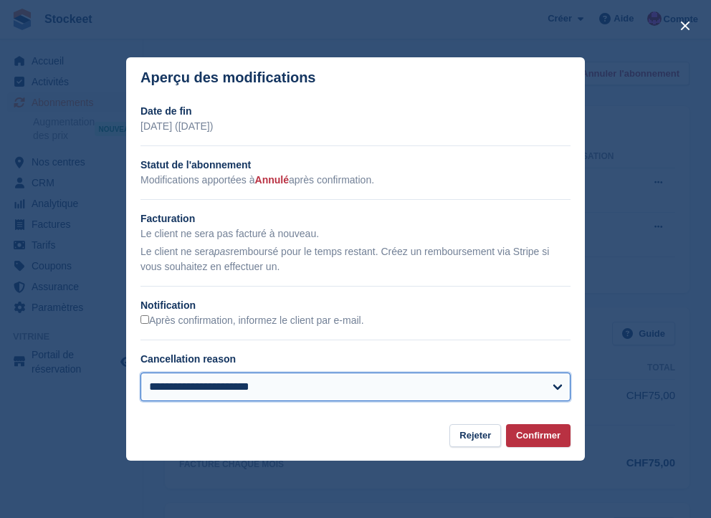
select select "**********"
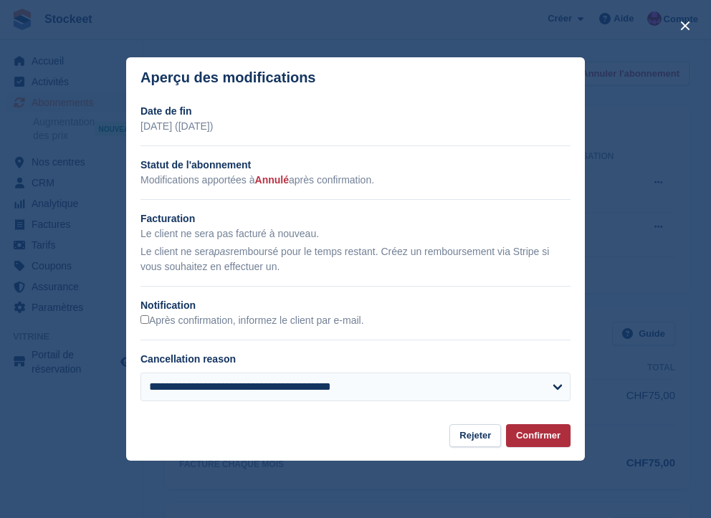
click at [542, 438] on button "Confirmer" at bounding box center [538, 436] width 64 height 24
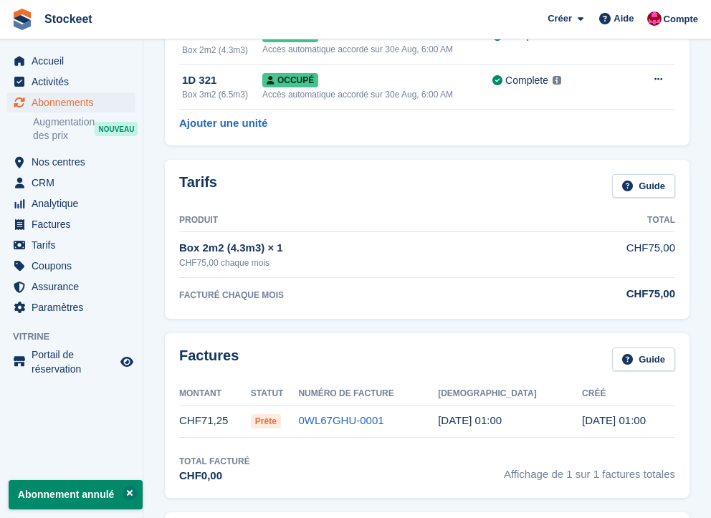
scroll to position [19, 0]
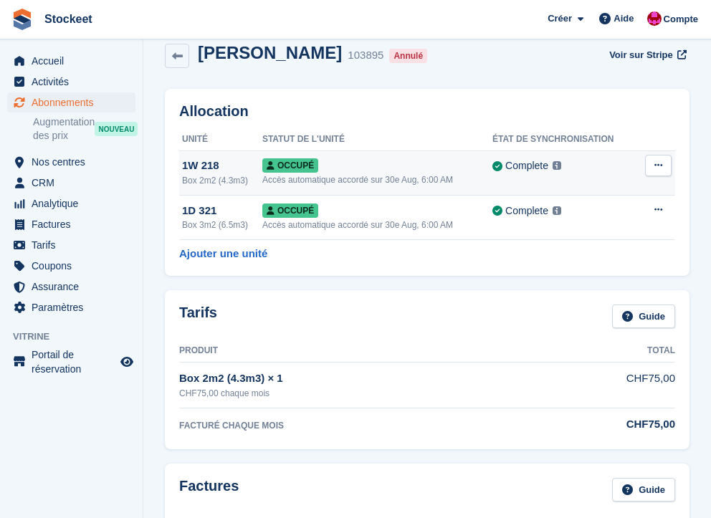
click at [661, 165] on icon at bounding box center [658, 164] width 8 height 9
click at [609, 222] on p "Désallouer" at bounding box center [602, 224] width 125 height 19
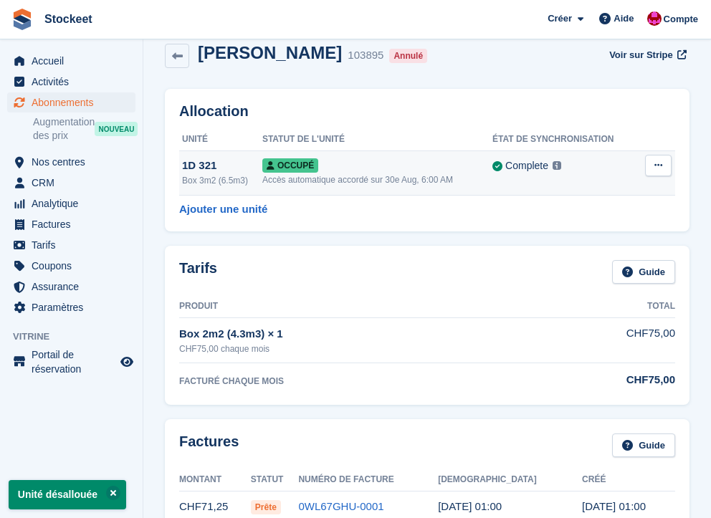
click at [652, 164] on button at bounding box center [658, 165] width 27 height 21
click at [603, 223] on p "Désallouer" at bounding box center [602, 224] width 125 height 19
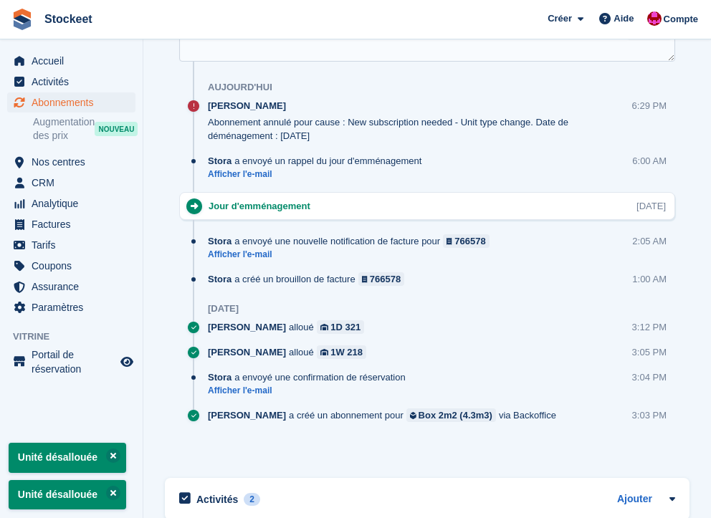
scroll to position [1026, 0]
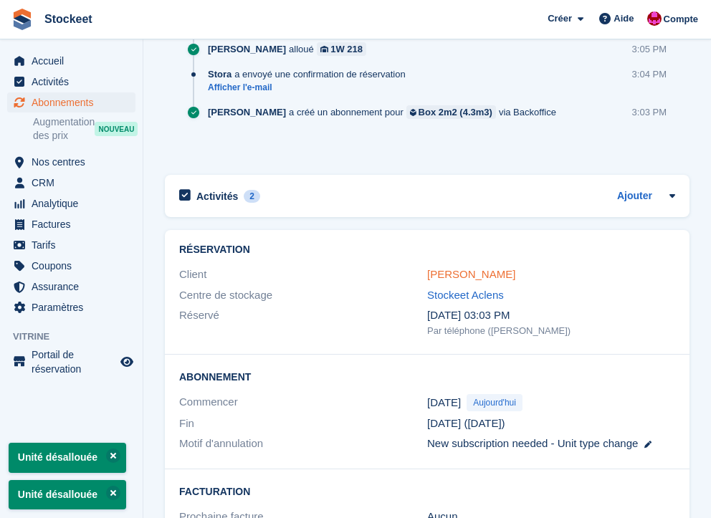
click at [457, 272] on link "SALIHI Fitim" at bounding box center [471, 274] width 88 height 12
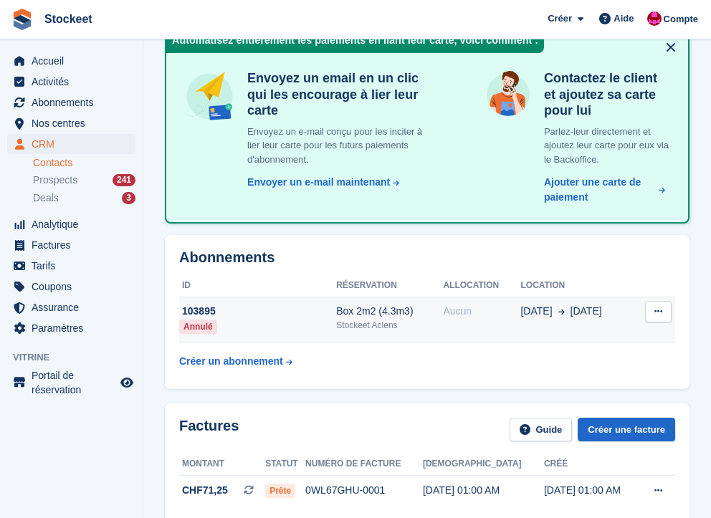
scroll to position [236, 0]
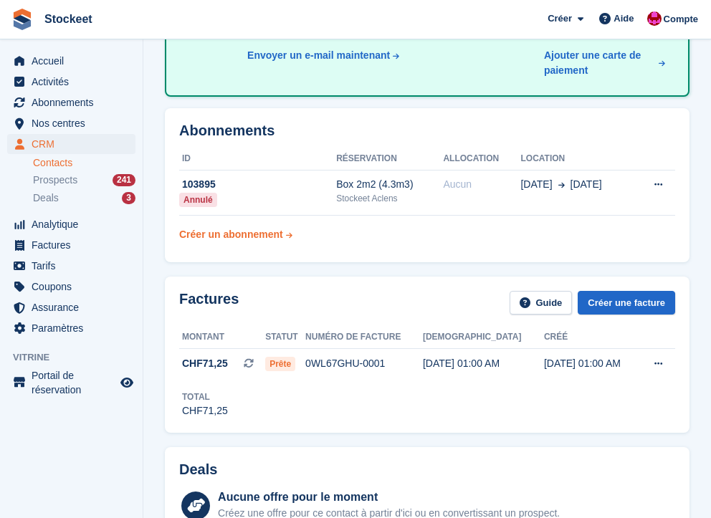
click at [247, 234] on div "Créer un abonnement" at bounding box center [231, 234] width 104 height 15
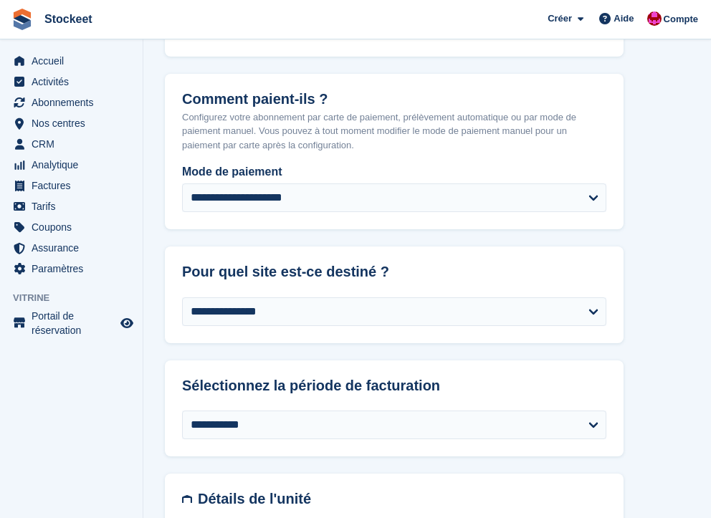
scroll to position [310, 0]
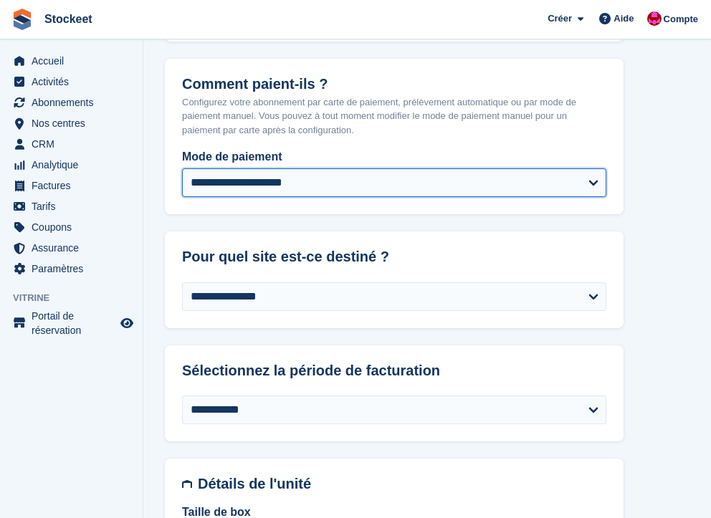
select select "**********"
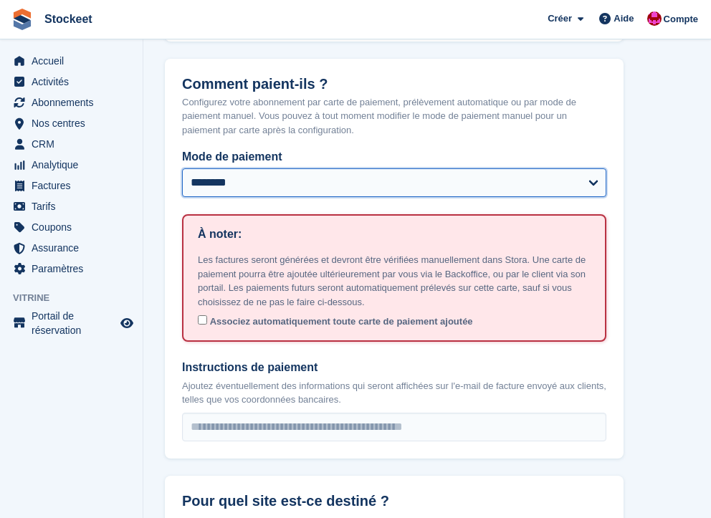
select select "******"
select select "****"
select select "*"
select select "****"
select select "*****"
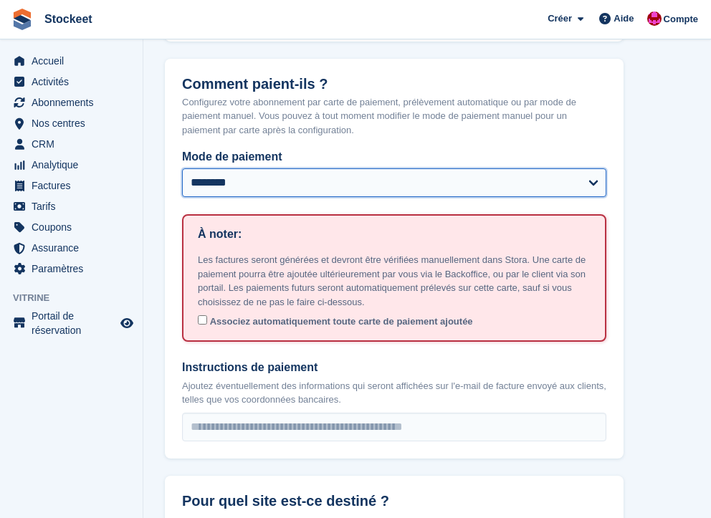
select select
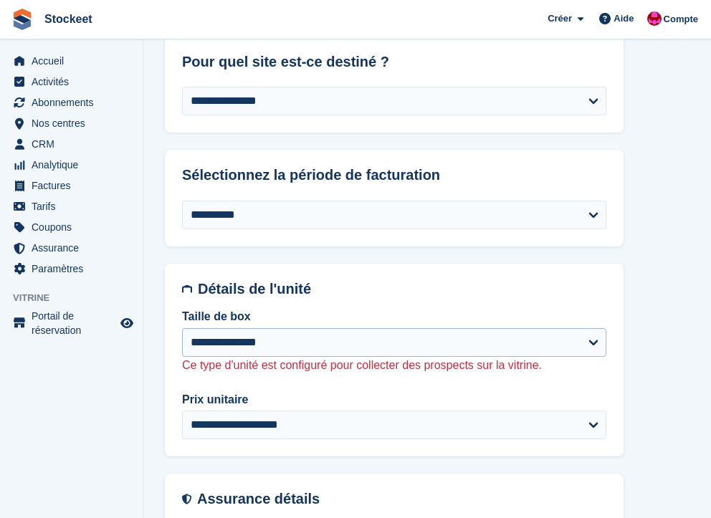
scroll to position [864, 0]
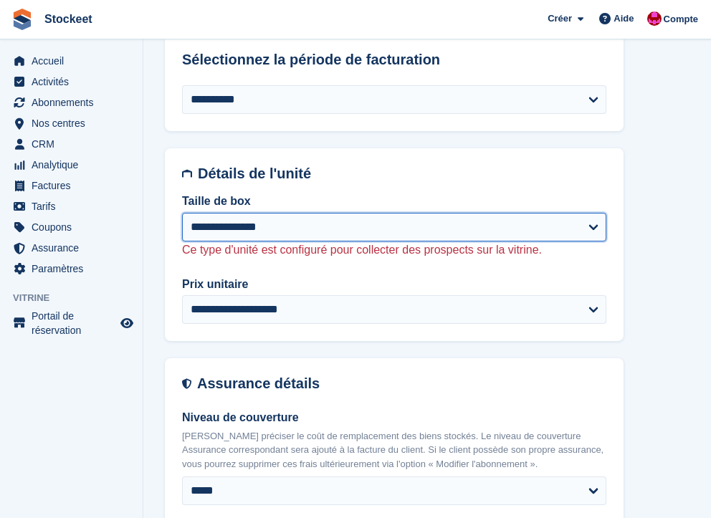
select select "****"
select select "******"
select select "**********"
select select "****"
select select "*"
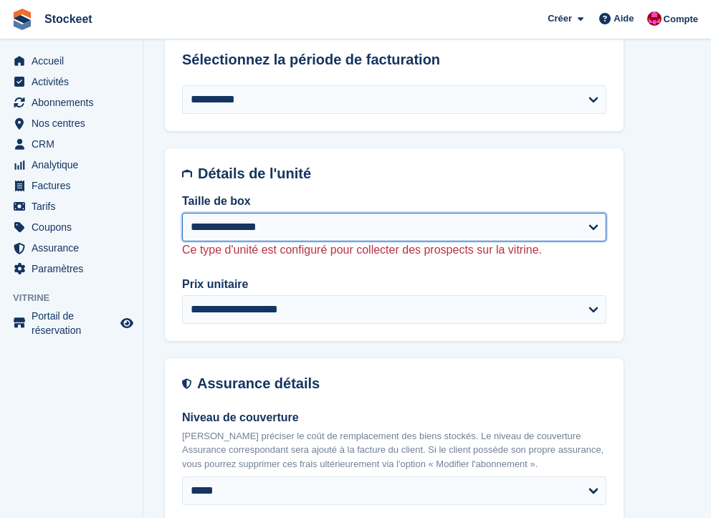
select select "*****"
select select
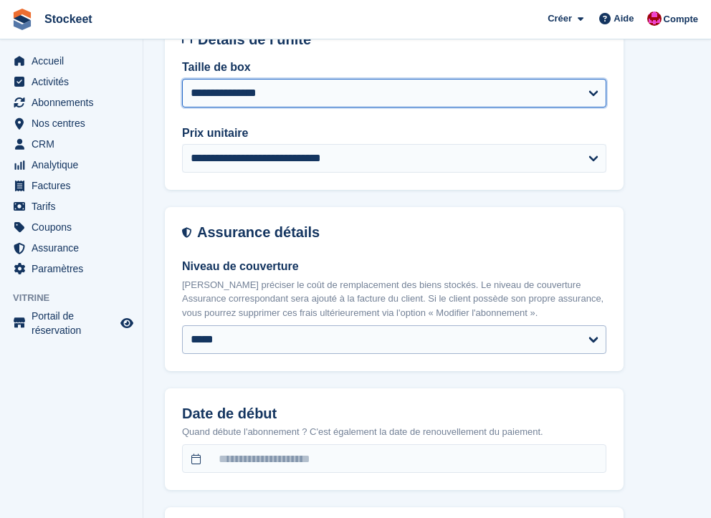
scroll to position [1023, 0]
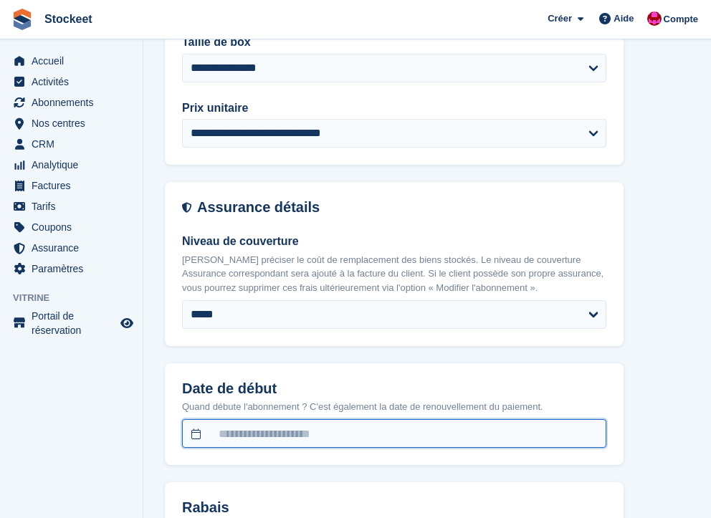
click at [276, 428] on input "text" at bounding box center [394, 433] width 424 height 29
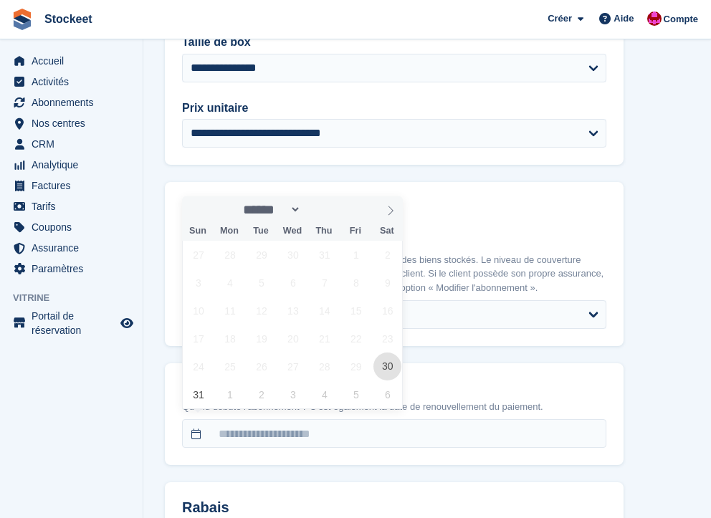
click at [397, 365] on span "30" at bounding box center [387, 366] width 28 height 28
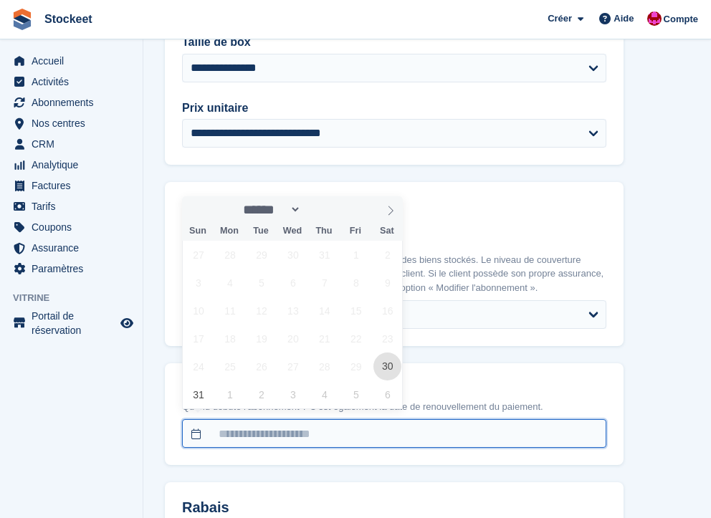
type input "**********"
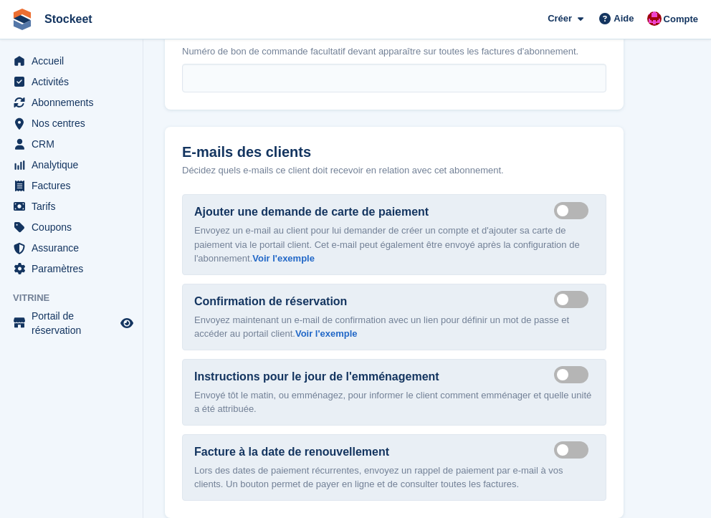
scroll to position [1619, 0]
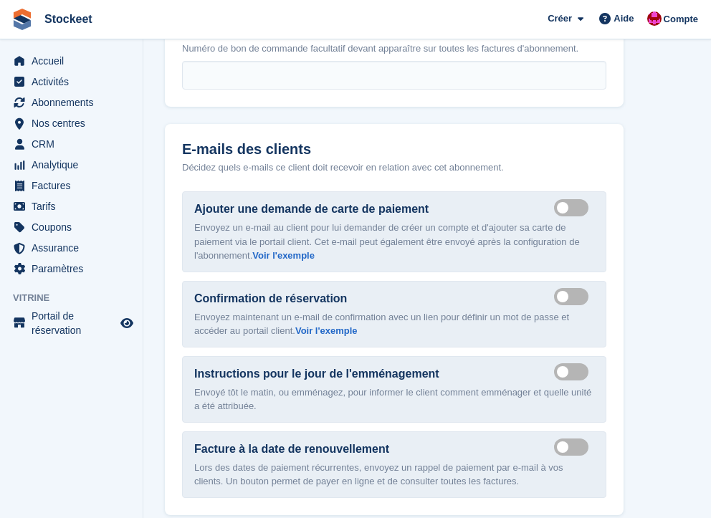
click at [562, 206] on label "Send payment card request email" at bounding box center [574, 207] width 40 height 2
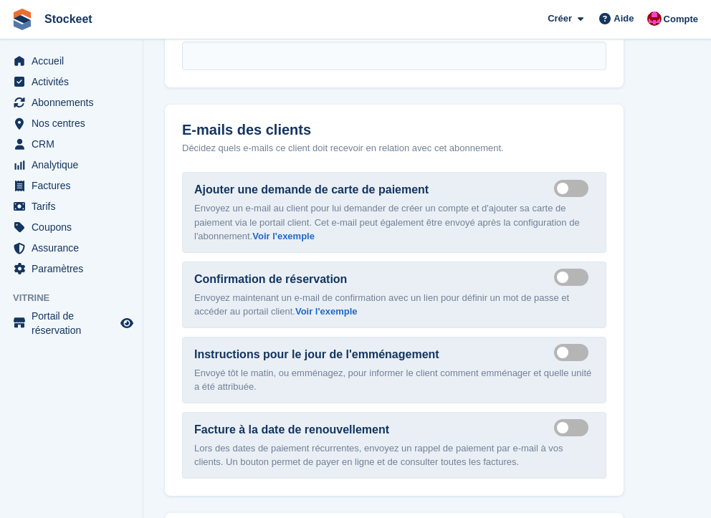
scroll to position [1662, 0]
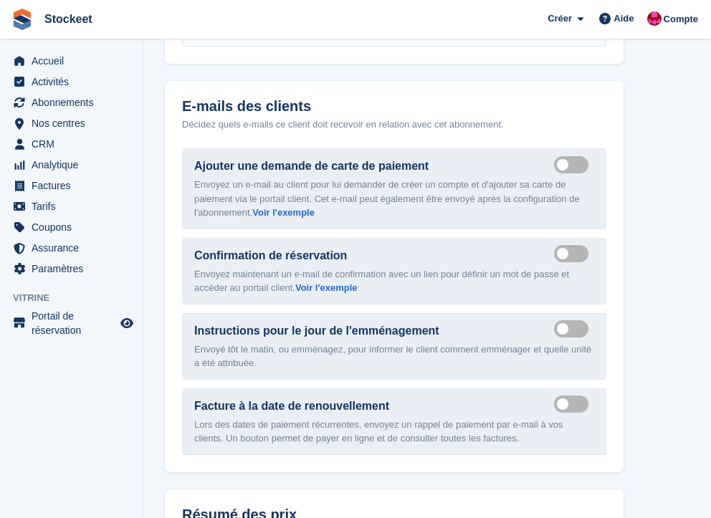
click at [562, 328] on label "Send move in day email" at bounding box center [574, 329] width 40 height 2
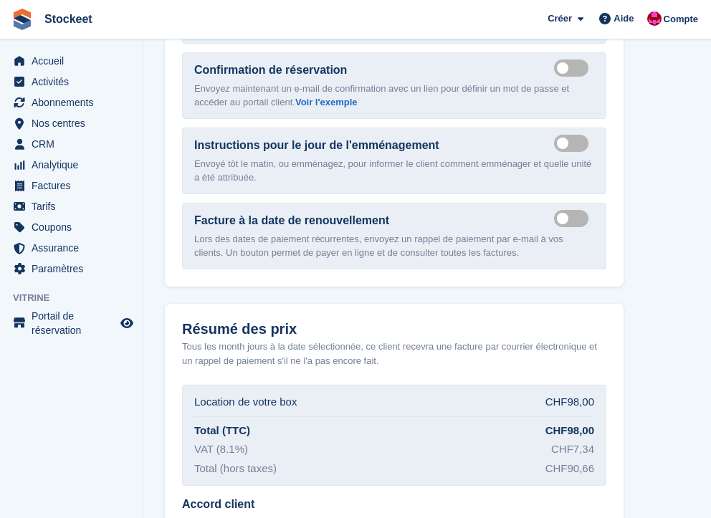
scroll to position [1937, 0]
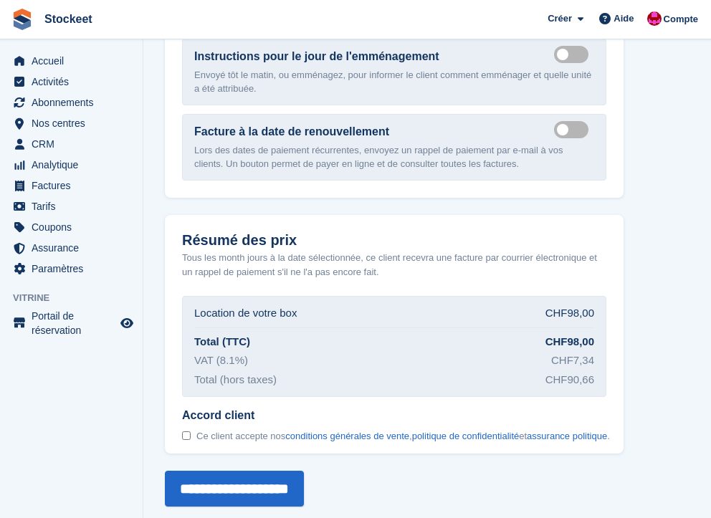
click at [188, 429] on div at bounding box center [186, 436] width 9 height 14
click at [262, 476] on input "**********" at bounding box center [234, 489] width 139 height 36
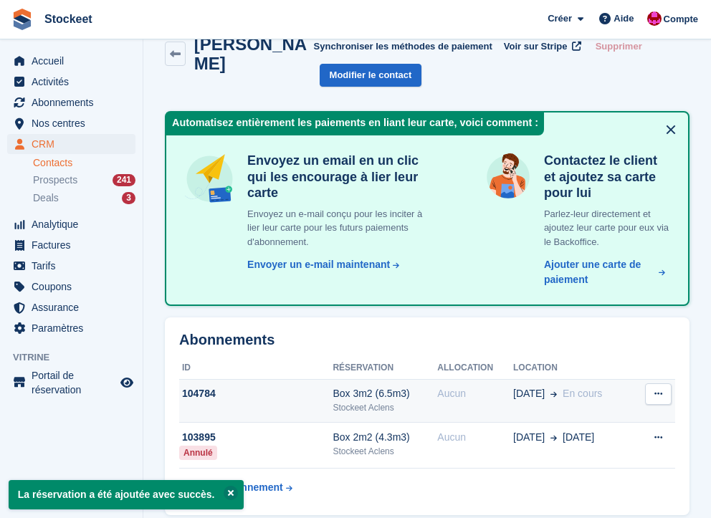
scroll to position [290, 0]
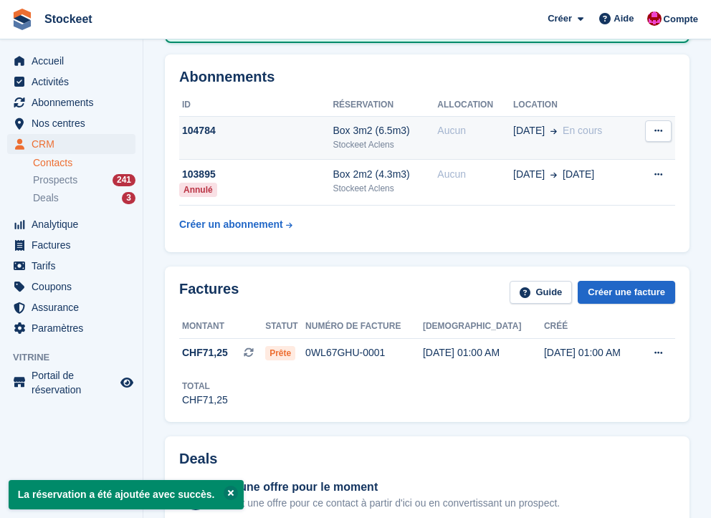
click at [267, 130] on div "104784" at bounding box center [255, 130] width 153 height 15
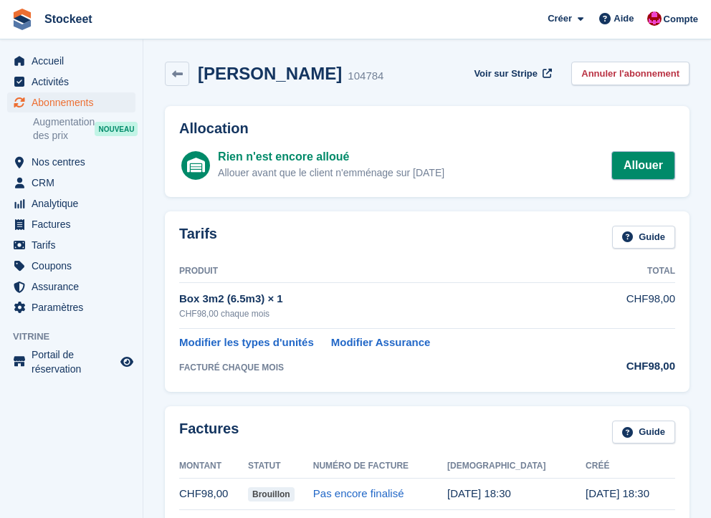
click at [644, 173] on link "Allouer" at bounding box center [643, 165] width 64 height 29
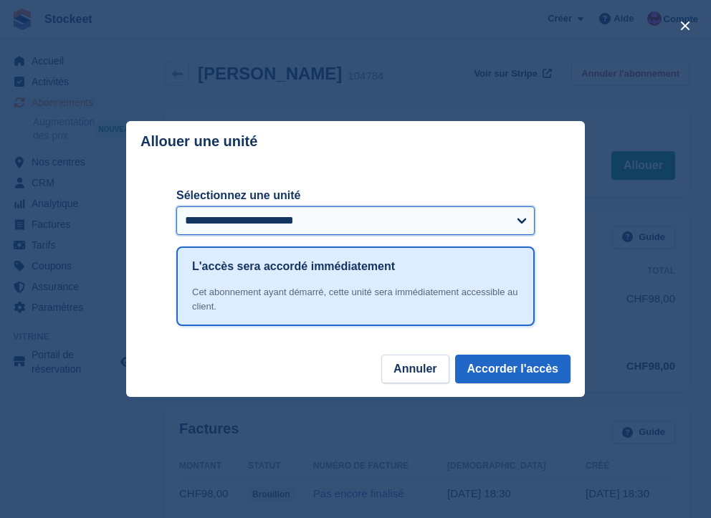
select select "*****"
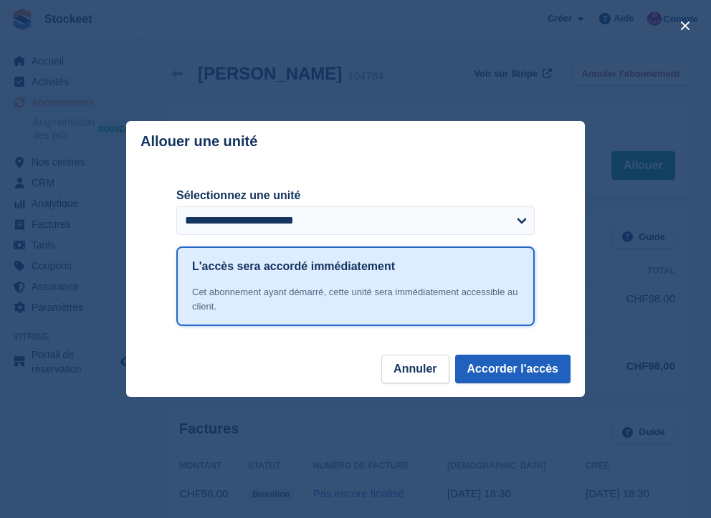
click at [515, 359] on button "Accorder l'accès" at bounding box center [512, 369] width 115 height 29
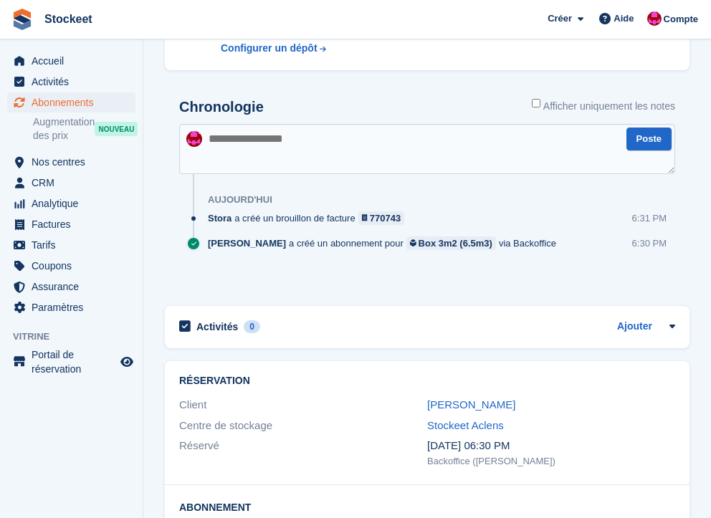
scroll to position [183, 0]
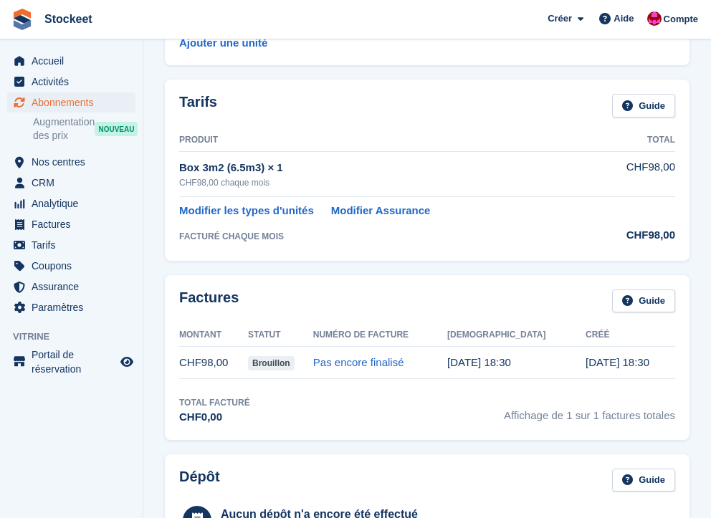
click at [49, 98] on span "Abonnements" at bounding box center [75, 102] width 86 height 20
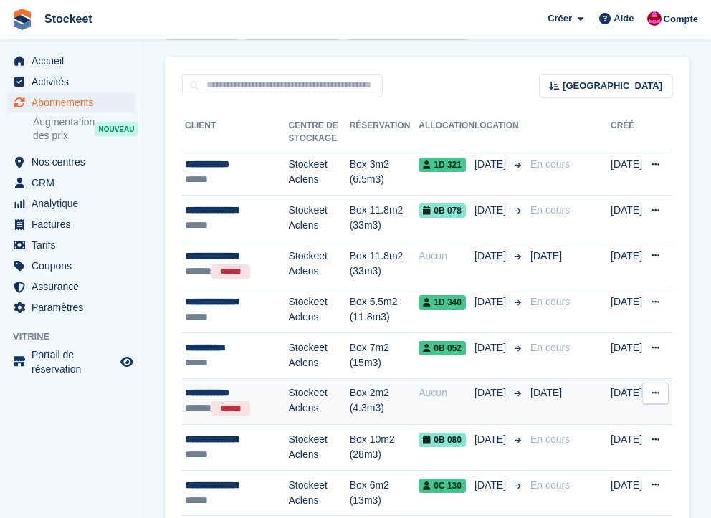
scroll to position [127, 0]
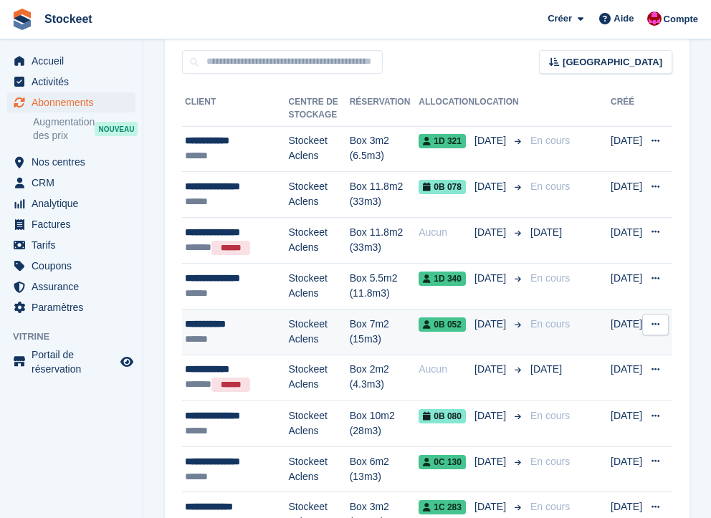
click at [233, 328] on div "**********" at bounding box center [237, 324] width 104 height 15
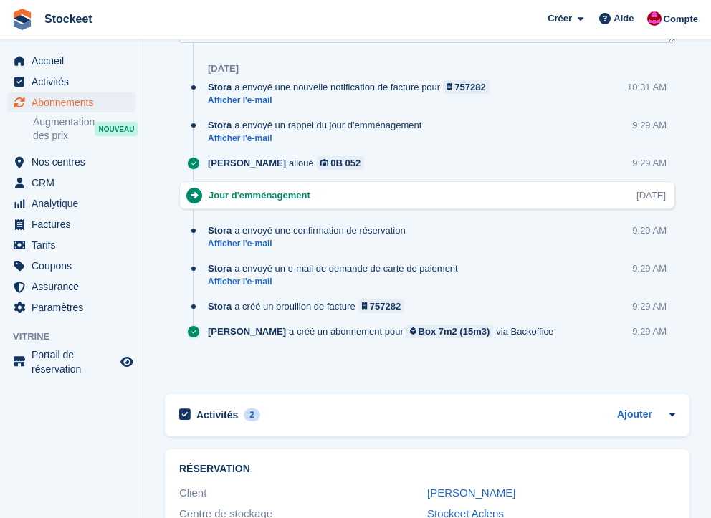
scroll to position [1077, 0]
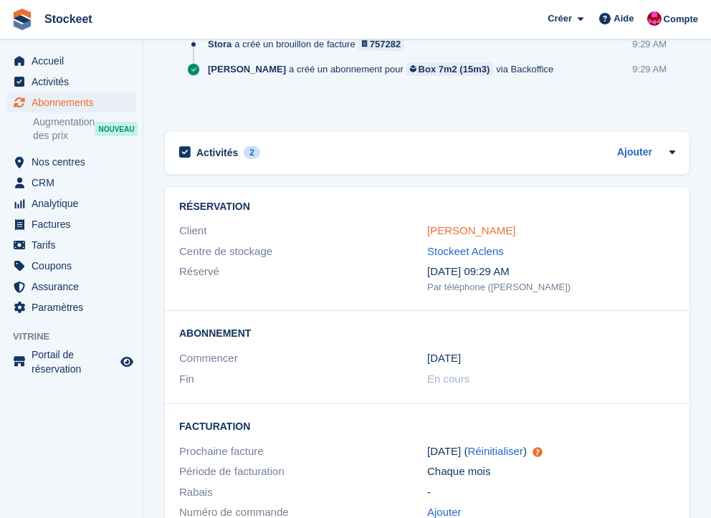
click at [456, 229] on link "[PERSON_NAME]" at bounding box center [471, 230] width 88 height 12
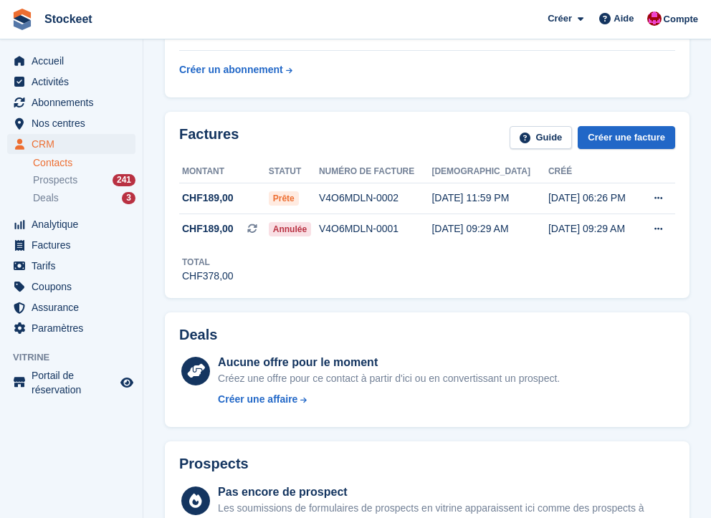
scroll to position [198, 0]
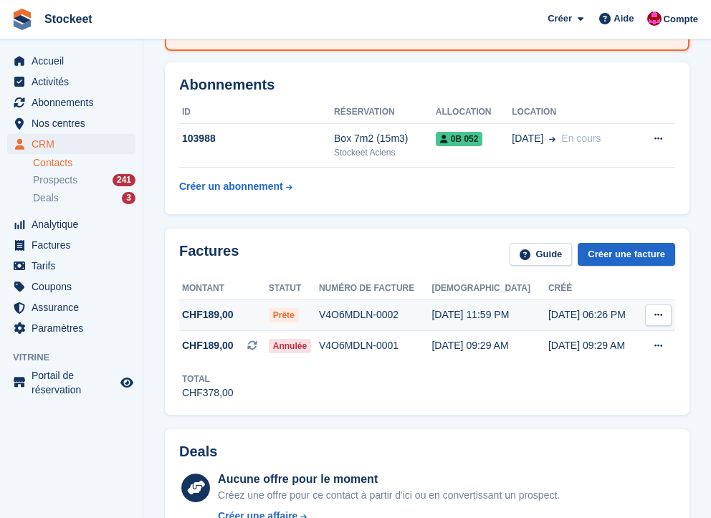
click at [347, 320] on div "V4O6MDLN-0002" at bounding box center [375, 314] width 113 height 15
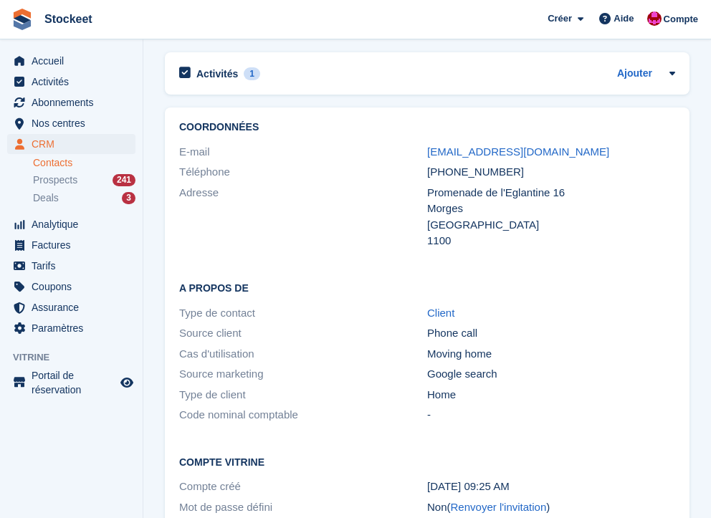
scroll to position [1353, 0]
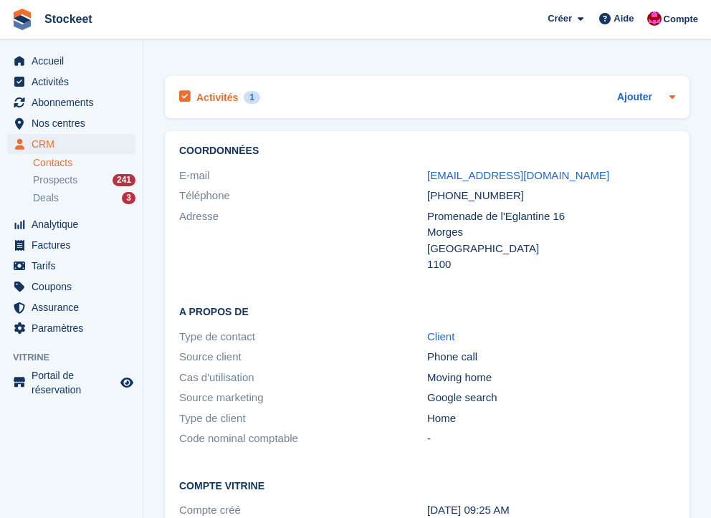
click at [214, 98] on h2 "Activités" at bounding box center [217, 97] width 42 height 13
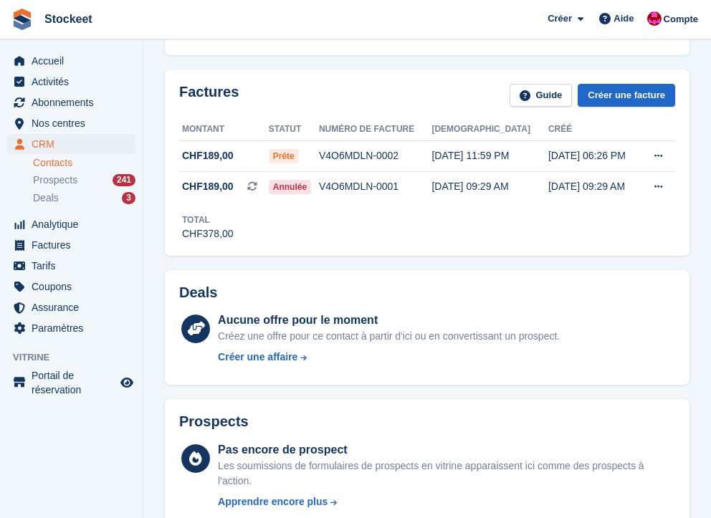
scroll to position [0, 0]
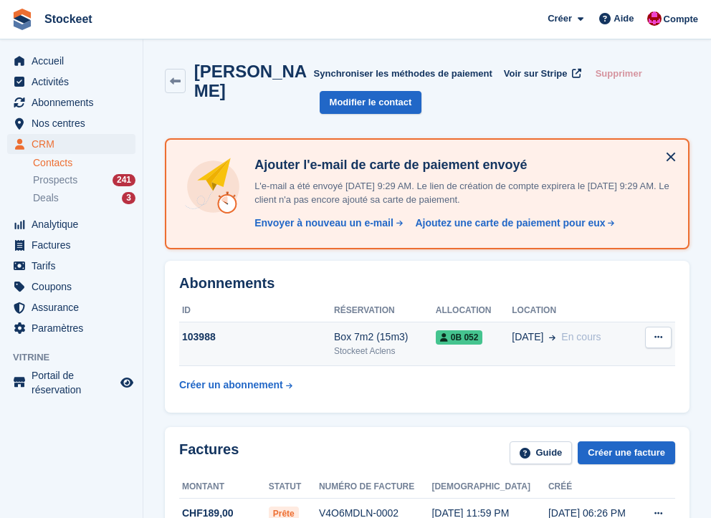
click at [282, 347] on td "103988" at bounding box center [256, 344] width 155 height 44
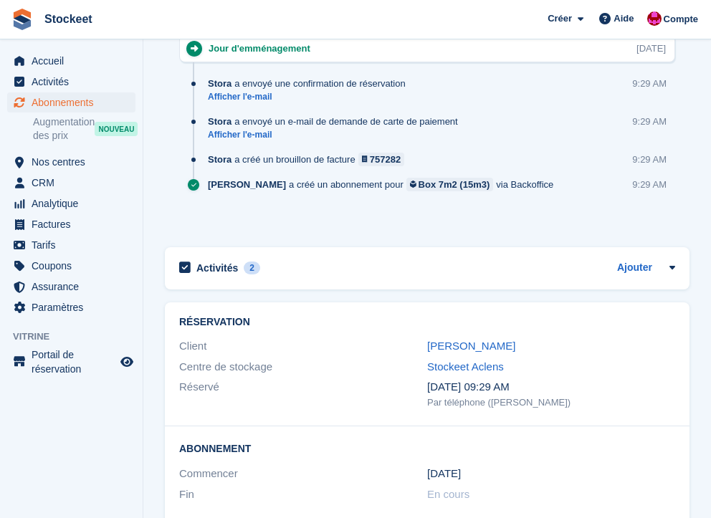
scroll to position [1103, 0]
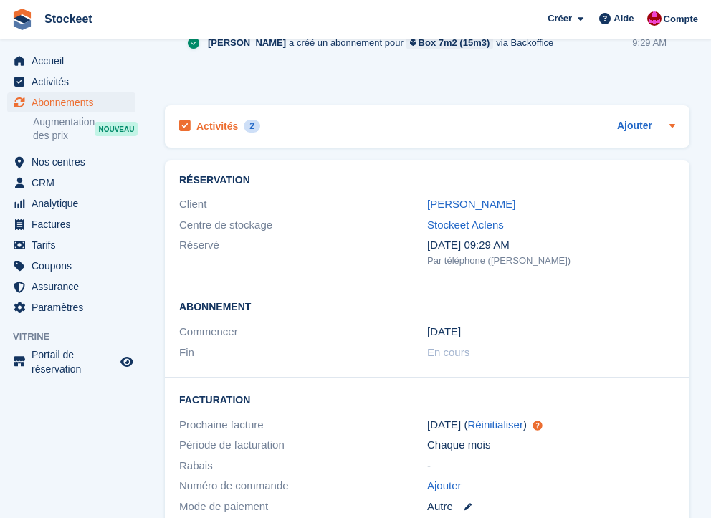
click at [204, 123] on h2 "Activités" at bounding box center [217, 126] width 42 height 13
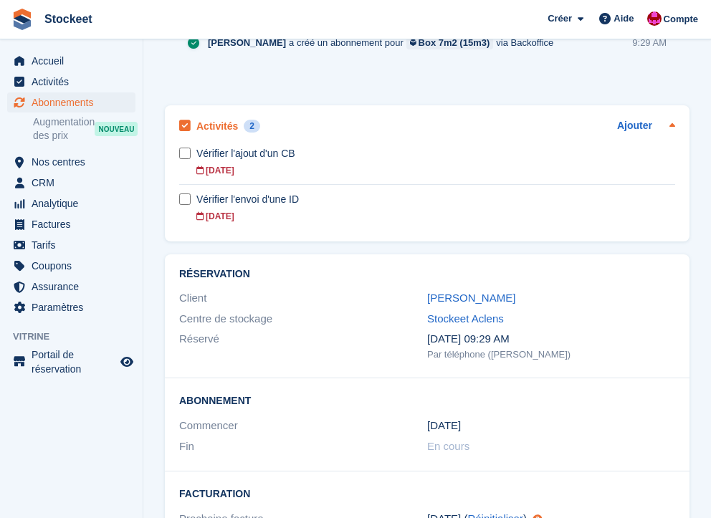
click at [219, 123] on h2 "Activités" at bounding box center [217, 126] width 42 height 13
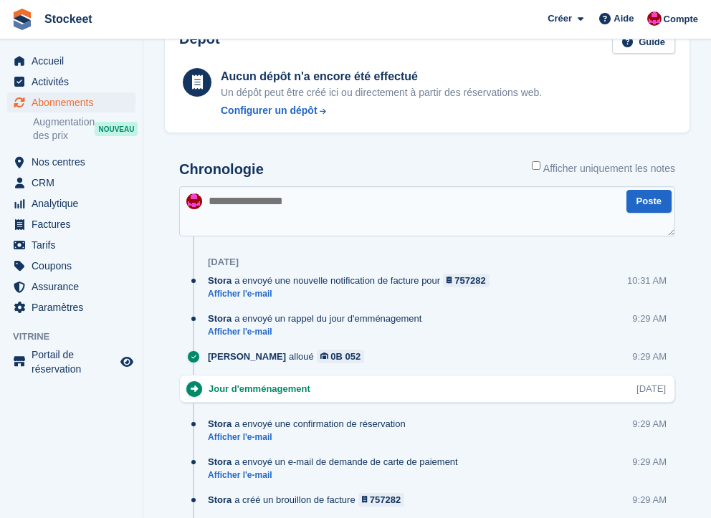
scroll to position [562, 0]
